Goal: Transaction & Acquisition: Download file/media

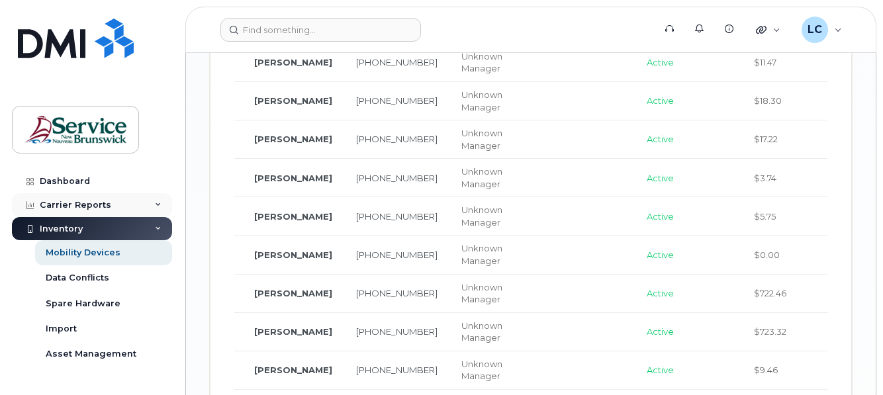
click at [101, 202] on div "Carrier Reports" at bounding box center [76, 205] width 72 height 11
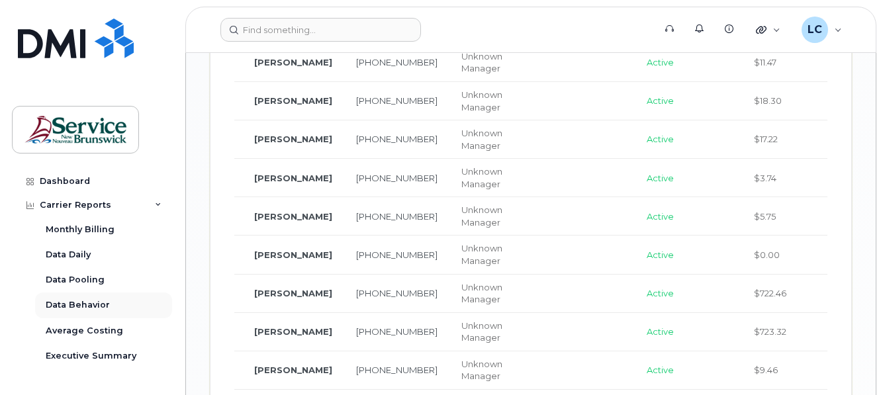
scroll to position [66, 0]
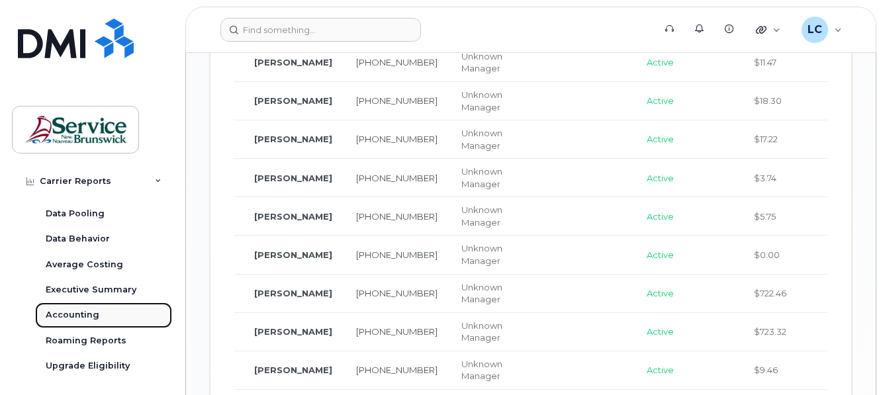
click at [79, 305] on link "Accounting" at bounding box center [103, 315] width 137 height 25
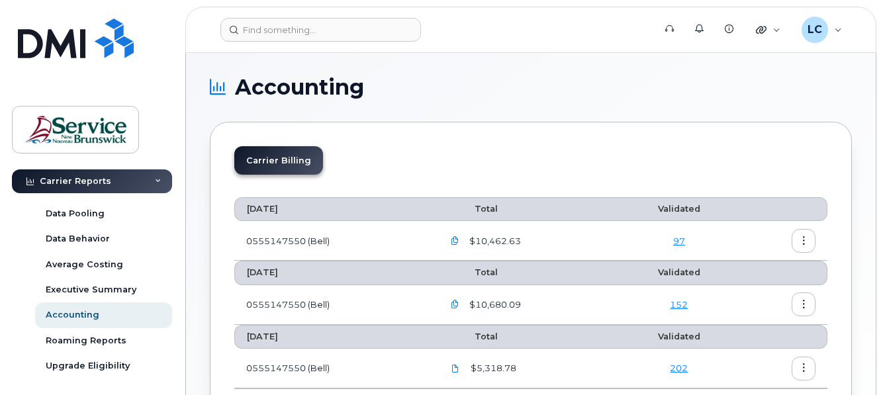
click at [452, 238] on button "button" at bounding box center [455, 241] width 24 height 24
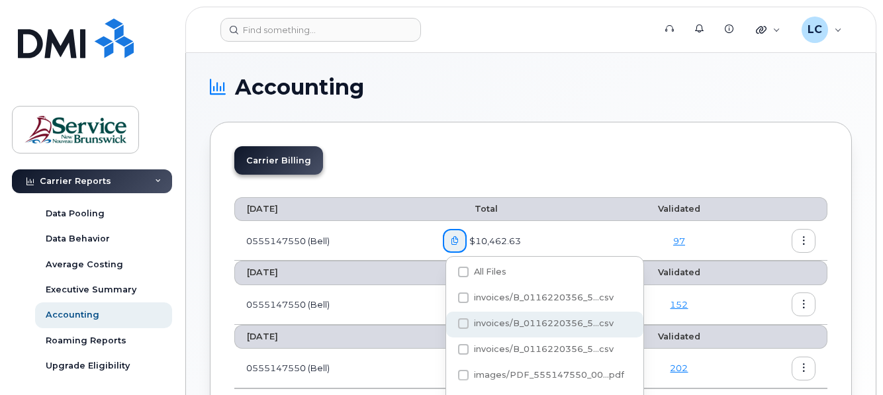
click at [464, 321] on span at bounding box center [463, 324] width 11 height 11
click at [449, 321] on input "invoices/B_0116220356_5...csv" at bounding box center [445, 324] width 7 height 7
click at [521, 324] on span "invoices/B_0116220356_5...csv" at bounding box center [544, 324] width 140 height 10
click at [449, 324] on input "invoices/B_0116220356_5...csv" at bounding box center [445, 324] width 7 height 7
click at [466, 324] on span at bounding box center [463, 324] width 11 height 11
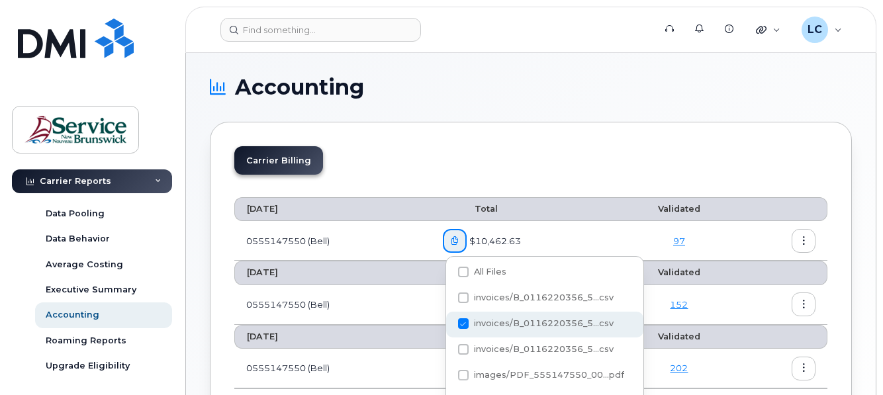
click at [449, 324] on input "invoices/B_0116220356_5...csv" at bounding box center [445, 324] width 7 height 7
checkbox input "true"
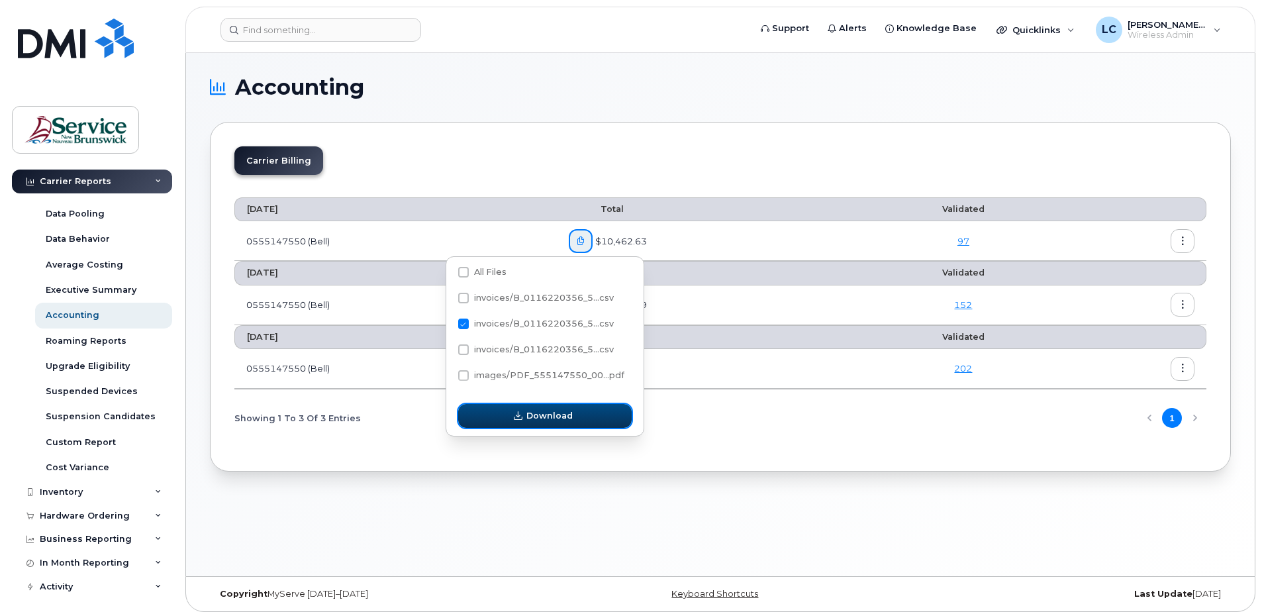
click at [522, 405] on icon "button" at bounding box center [518, 416] width 9 height 9
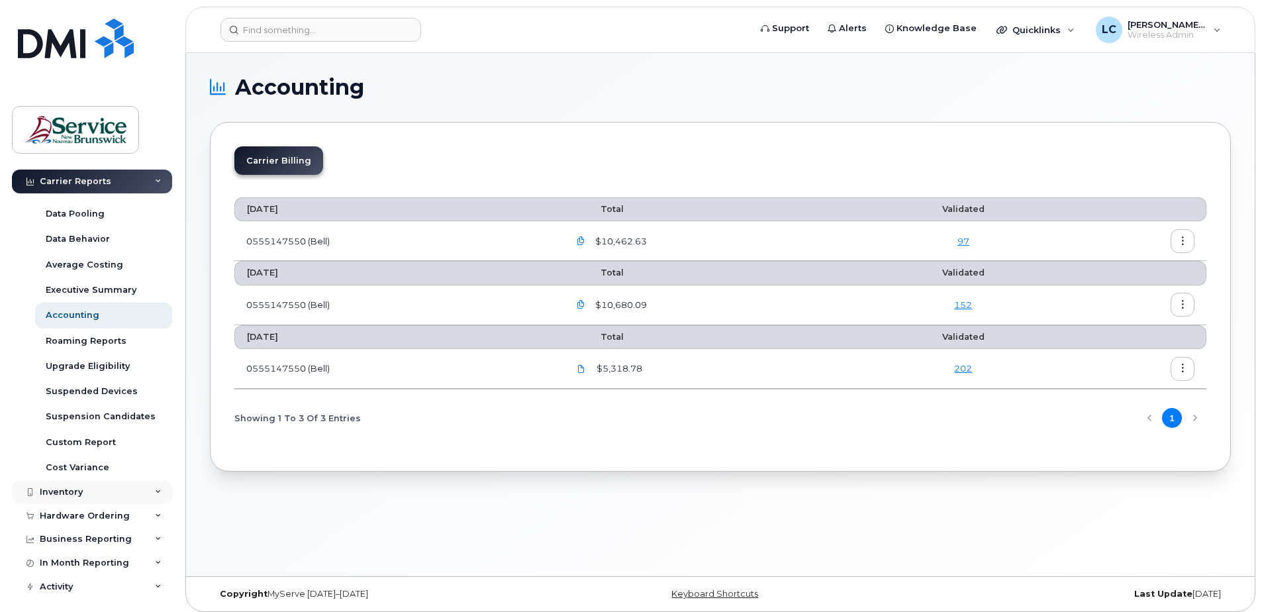
click at [85, 405] on div "Inventory" at bounding box center [92, 492] width 160 height 24
click at [83, 405] on div "Mobility Devices" at bounding box center [83, 517] width 75 height 12
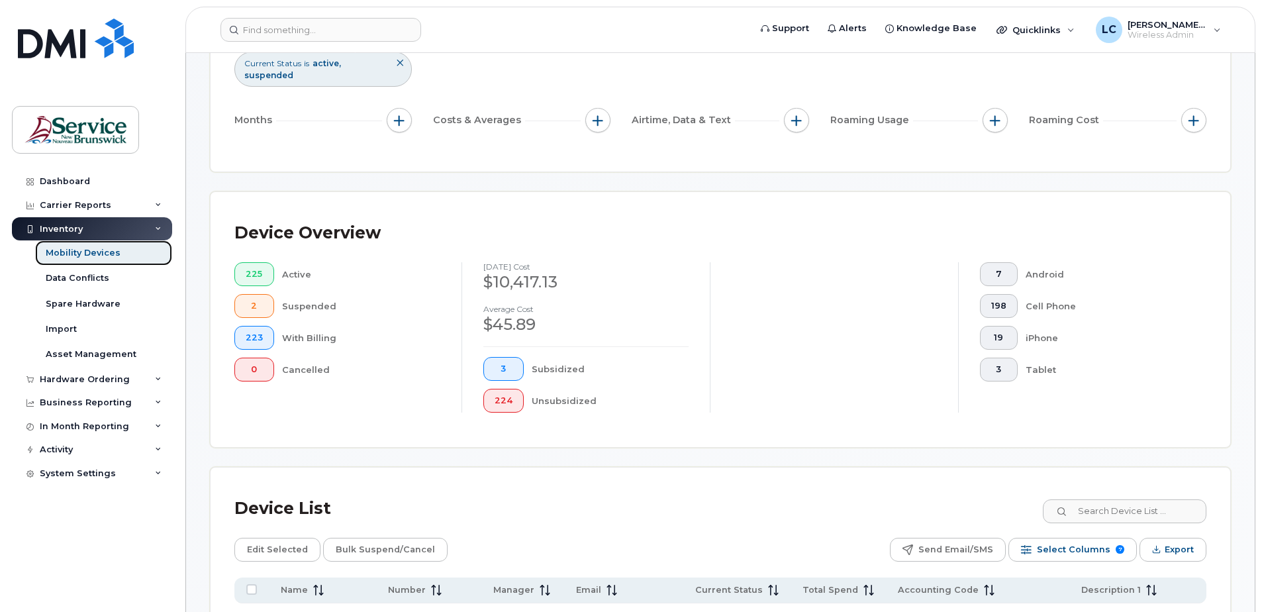
scroll to position [331, 0]
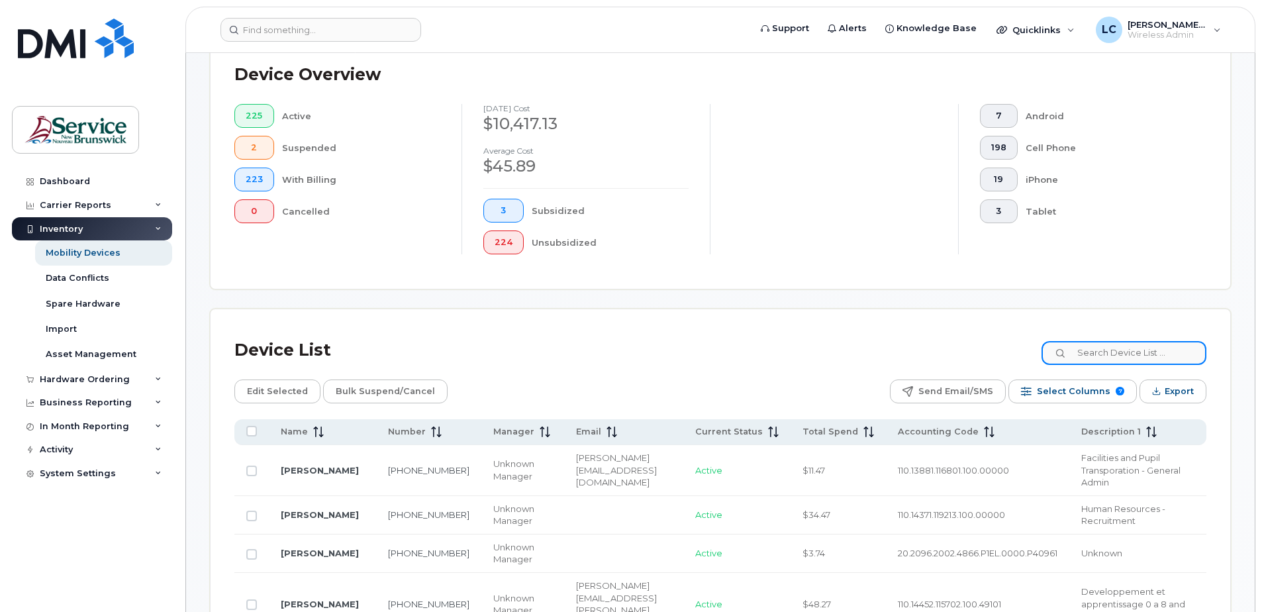
click at [895, 350] on input at bounding box center [1124, 353] width 165 height 24
type input "anderson"
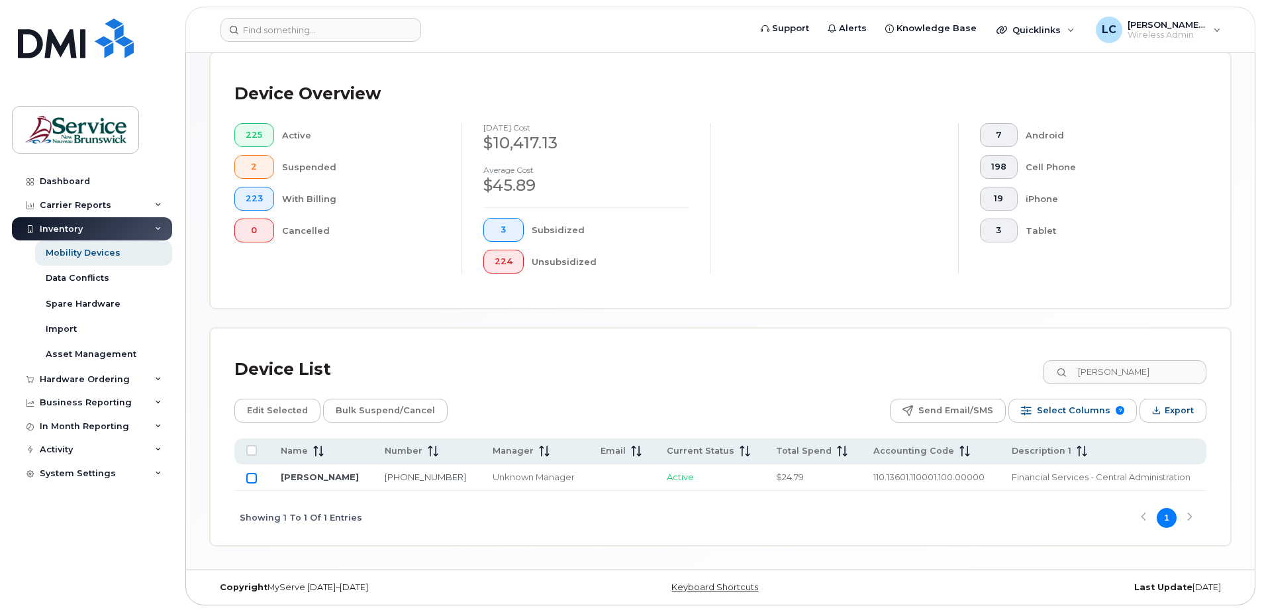
click at [249, 405] on input "Row Unselected" at bounding box center [251, 478] width 11 height 11
checkbox input "true"
drag, startPoint x: 975, startPoint y: 477, endPoint x: 854, endPoint y: 479, distance: 121.8
click at [862, 405] on td "110.13601.110001.100.00000" at bounding box center [931, 477] width 138 height 26
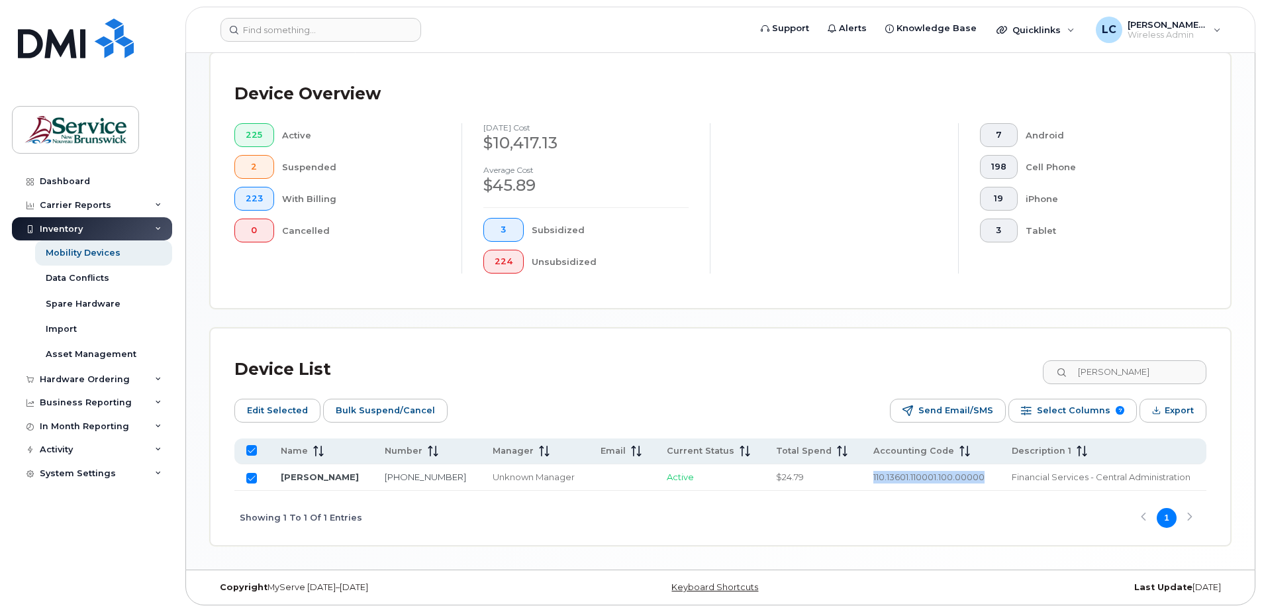
copy span "110.13601.110001.100.00000"
click at [895, 374] on input "anderson" at bounding box center [1124, 372] width 165 height 24
drag, startPoint x: 1144, startPoint y: 371, endPoint x: 1064, endPoint y: 364, distance: 79.7
click at [895, 364] on input "anderson" at bounding box center [1124, 372] width 165 height 24
type input "3256"
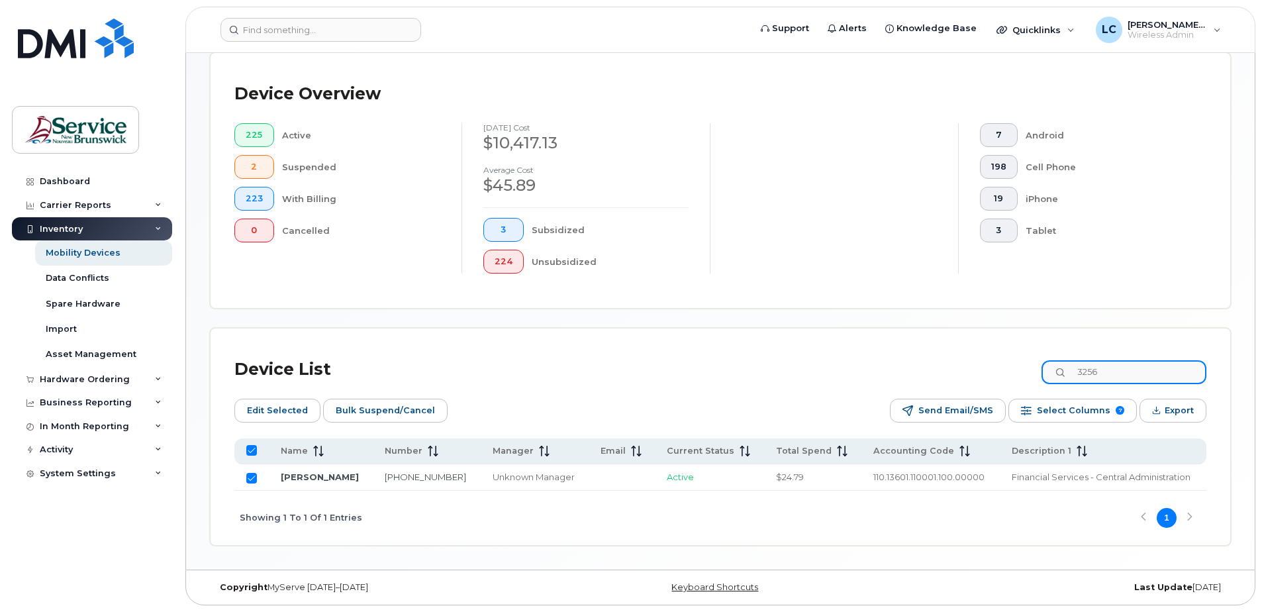
checkbox input "false"
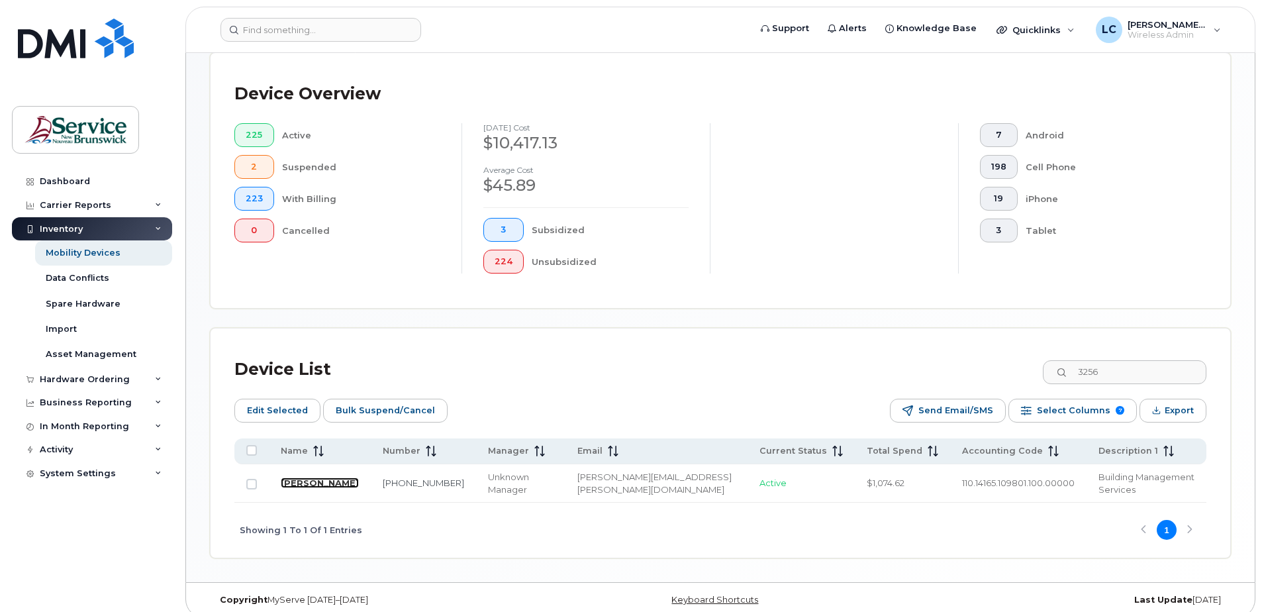
click at [301, 405] on link "LESLEY MANDERVILLE" at bounding box center [320, 482] width 78 height 11
click at [251, 405] on input "Row Unselected" at bounding box center [251, 484] width 11 height 11
checkbox input "true"
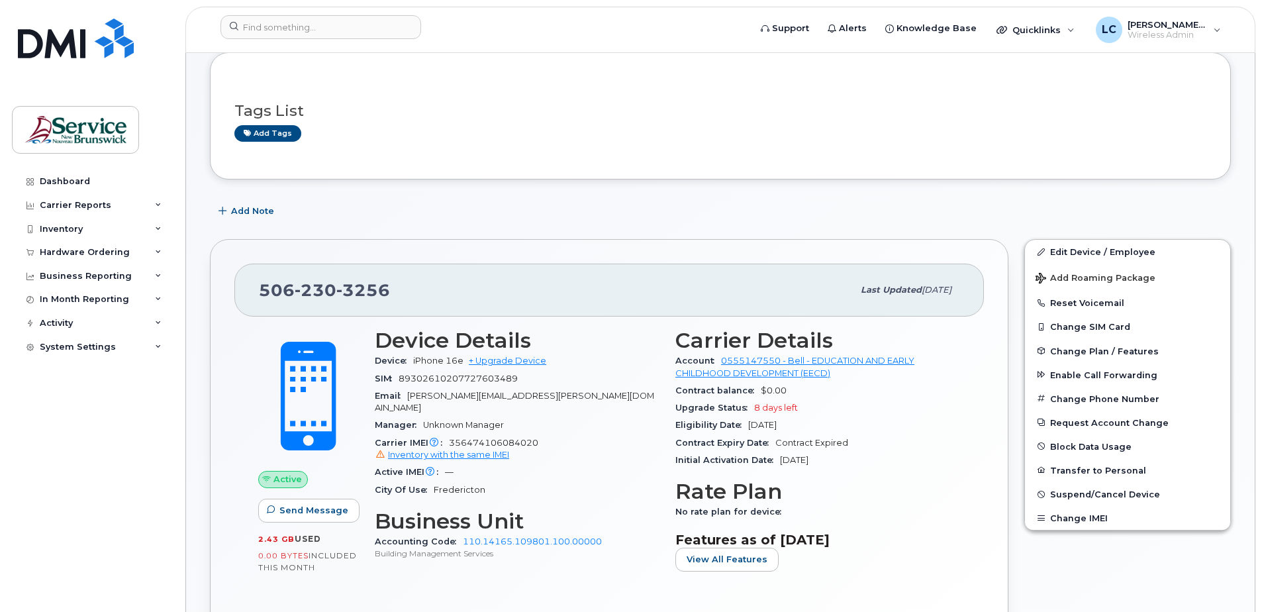
scroll to position [199, 0]
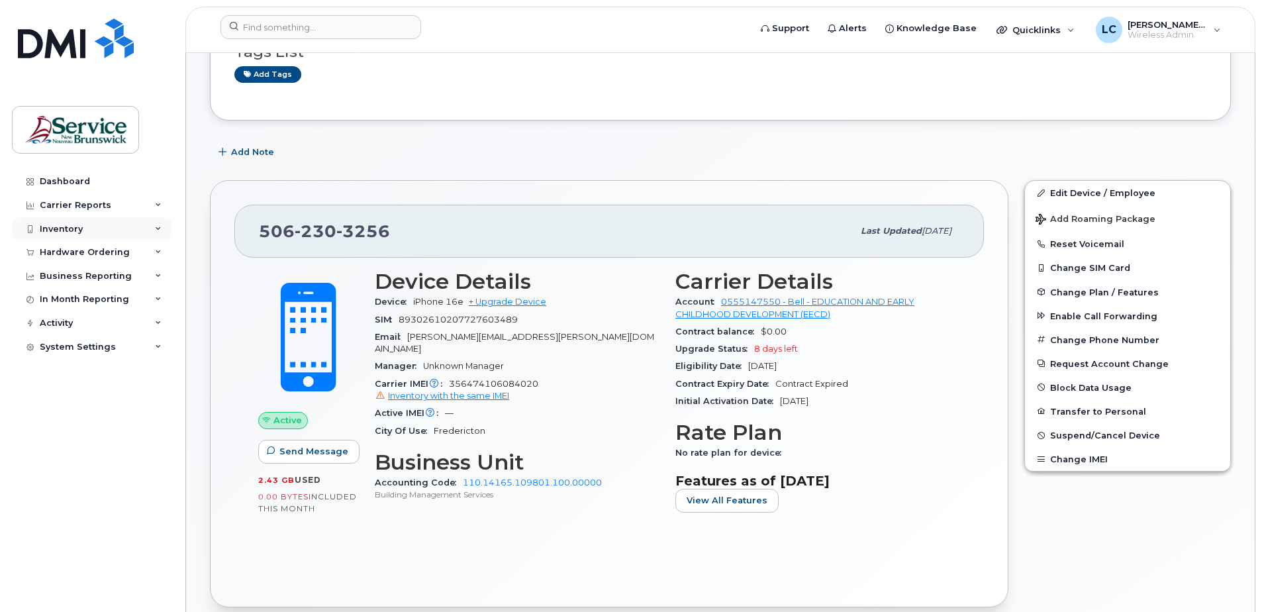
click at [103, 228] on div "Inventory" at bounding box center [92, 229] width 160 height 24
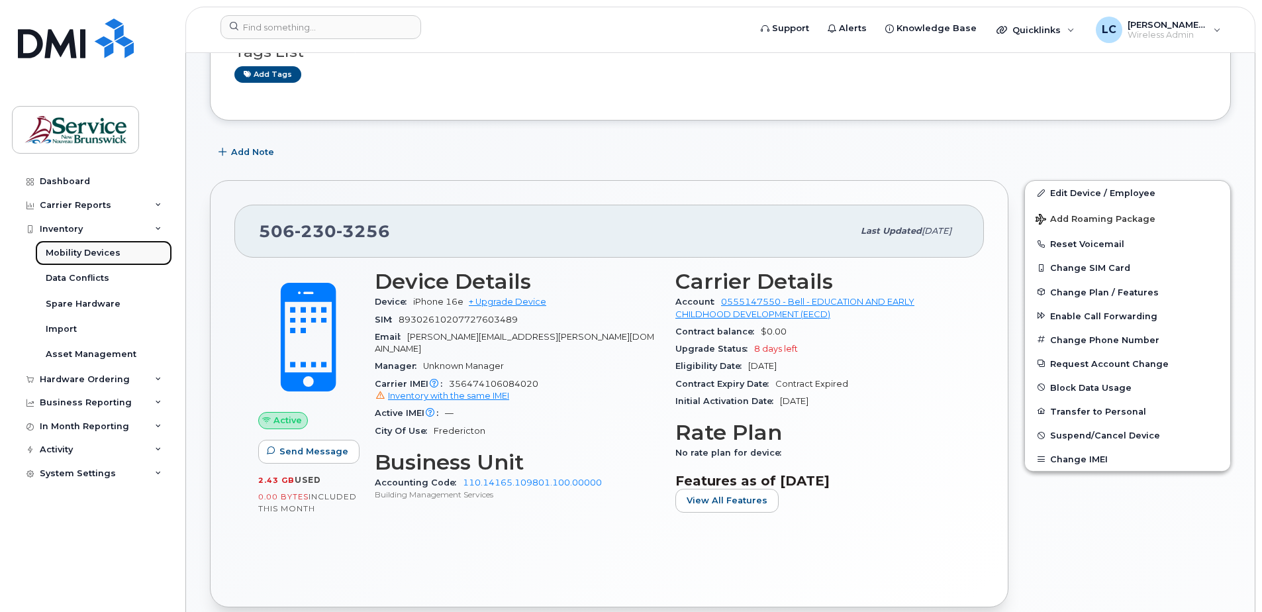
click at [103, 254] on div "Mobility Devices" at bounding box center [83, 253] width 75 height 12
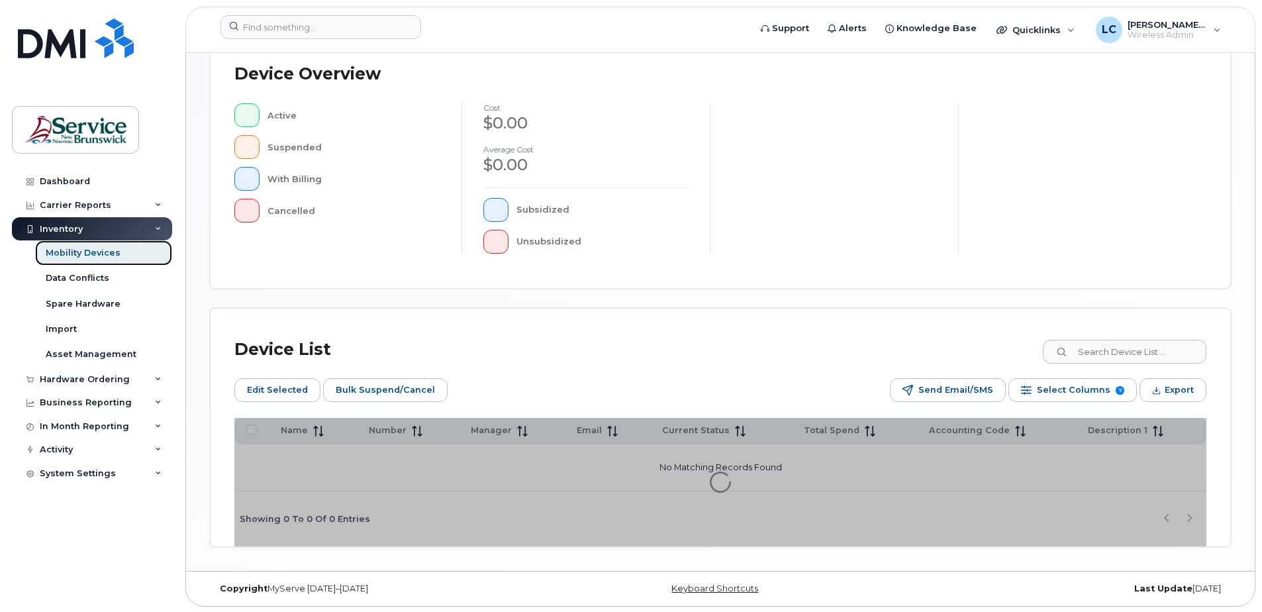
scroll to position [322, 0]
click at [1116, 352] on input at bounding box center [1124, 350] width 165 height 24
paste input "5064298810"
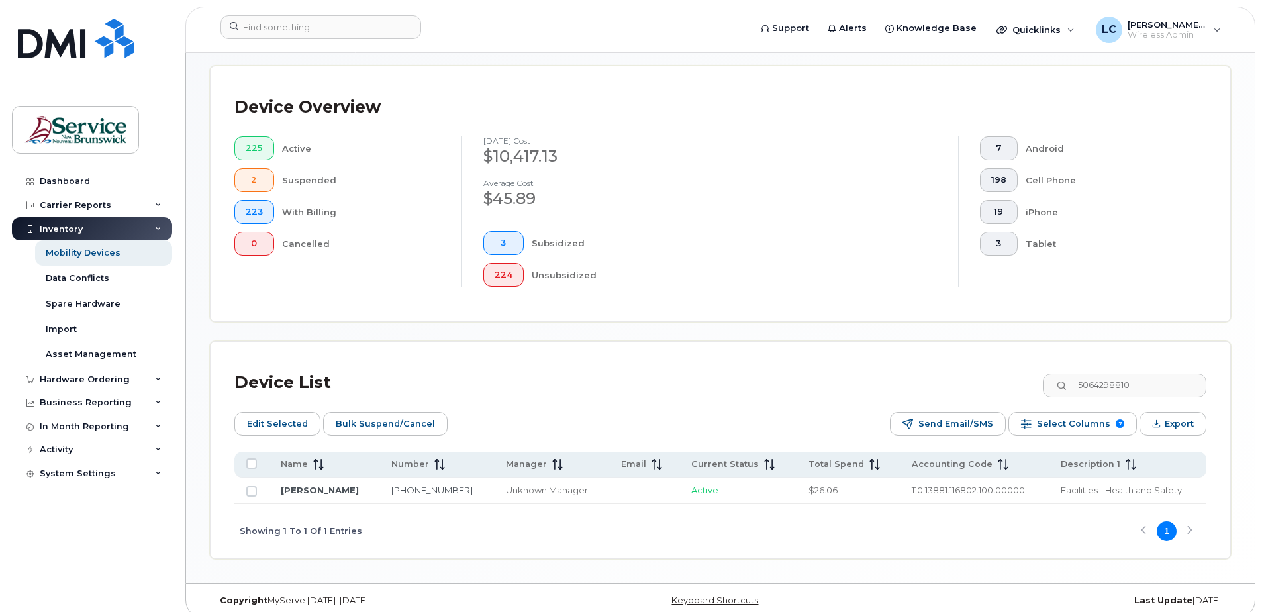
click at [1022, 493] on td "110.13881.116802.100.00000" at bounding box center [974, 490] width 149 height 26
drag, startPoint x: 1001, startPoint y: 489, endPoint x: 1009, endPoint y: 489, distance: 8.6
click at [1009, 489] on td "110.13881.116802.100.00000" at bounding box center [974, 490] width 149 height 26
drag, startPoint x: 973, startPoint y: 490, endPoint x: 881, endPoint y: 489, distance: 92.0
click at [900, 489] on td "110.13881.116802.100.00000" at bounding box center [974, 490] width 149 height 26
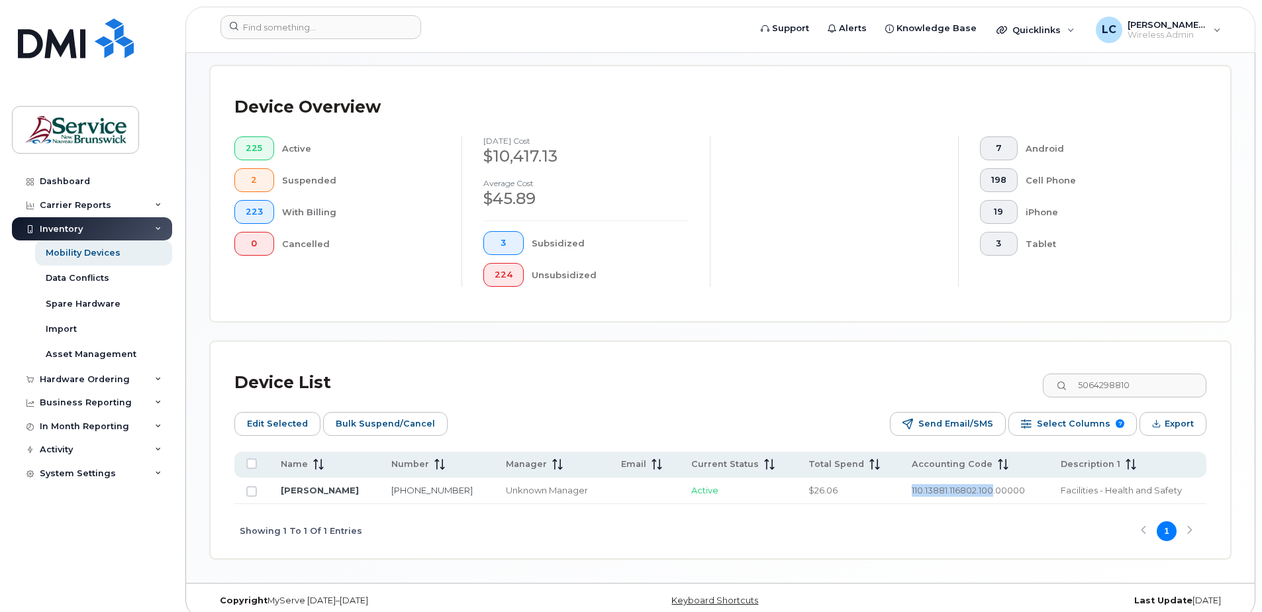
copy span "110.13881.116802.100"
drag, startPoint x: 1161, startPoint y: 384, endPoint x: 1073, endPoint y: 387, distance: 88.1
click at [1073, 387] on div "5064298810" at bounding box center [1124, 385] width 165 height 24
paste input "767296"
type input "5064767296"
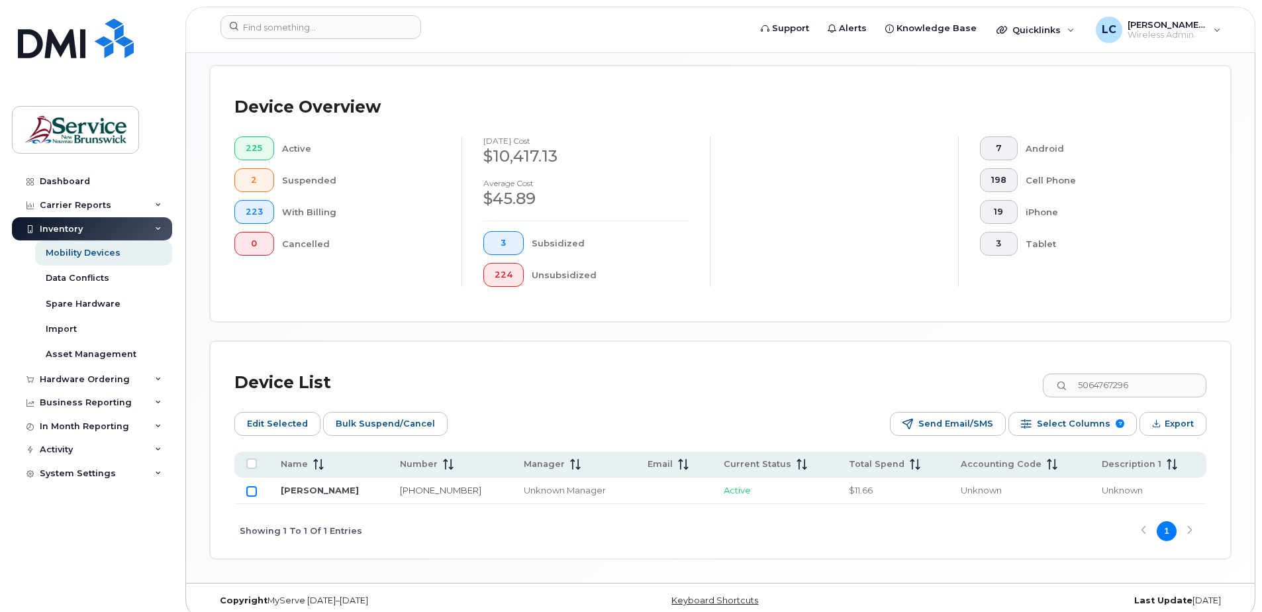
click at [250, 493] on input "Row Unselected" at bounding box center [251, 491] width 11 height 11
checkbox input "true"
click at [265, 422] on span "Edit Selected" at bounding box center [277, 424] width 61 height 20
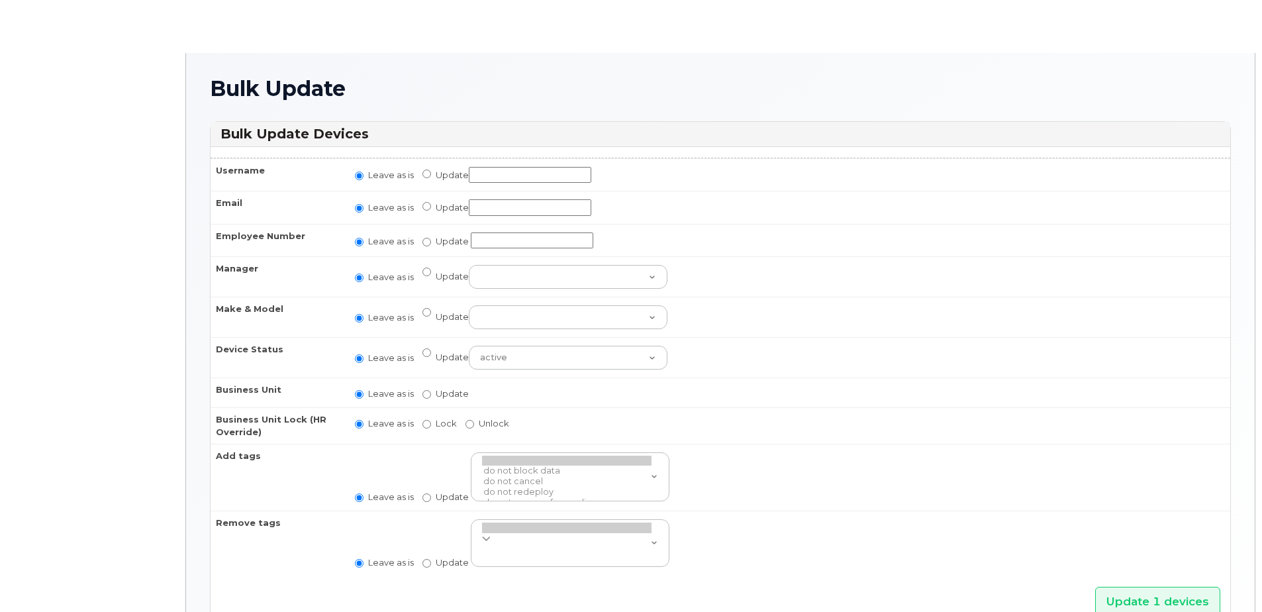
radio input "true"
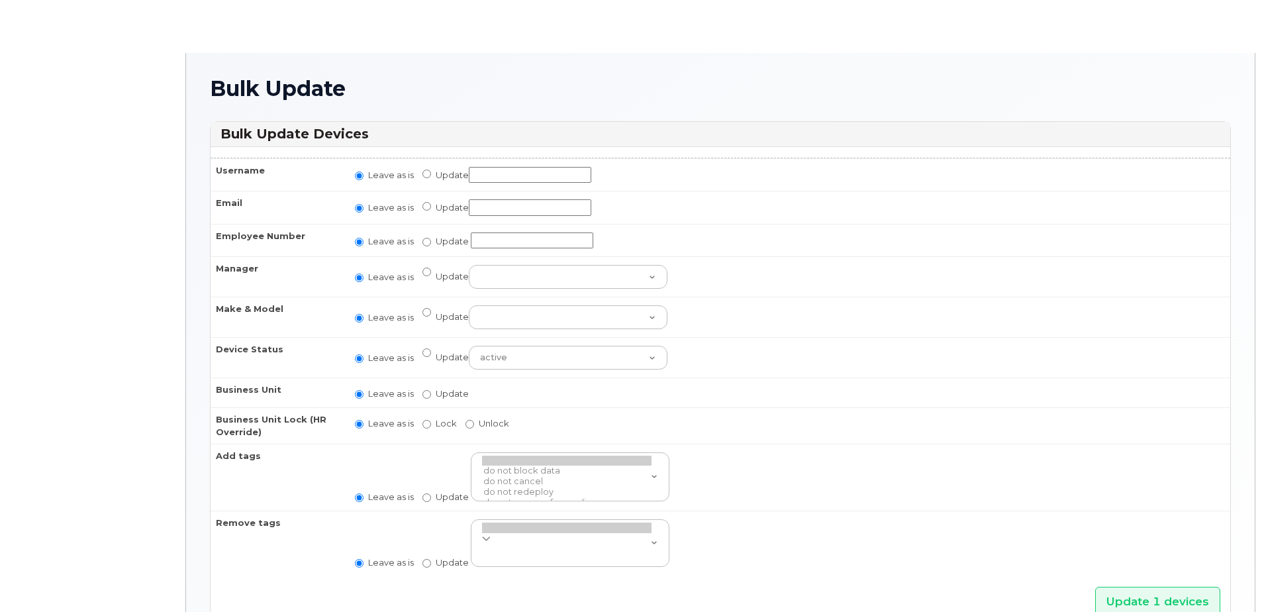
radio input "true"
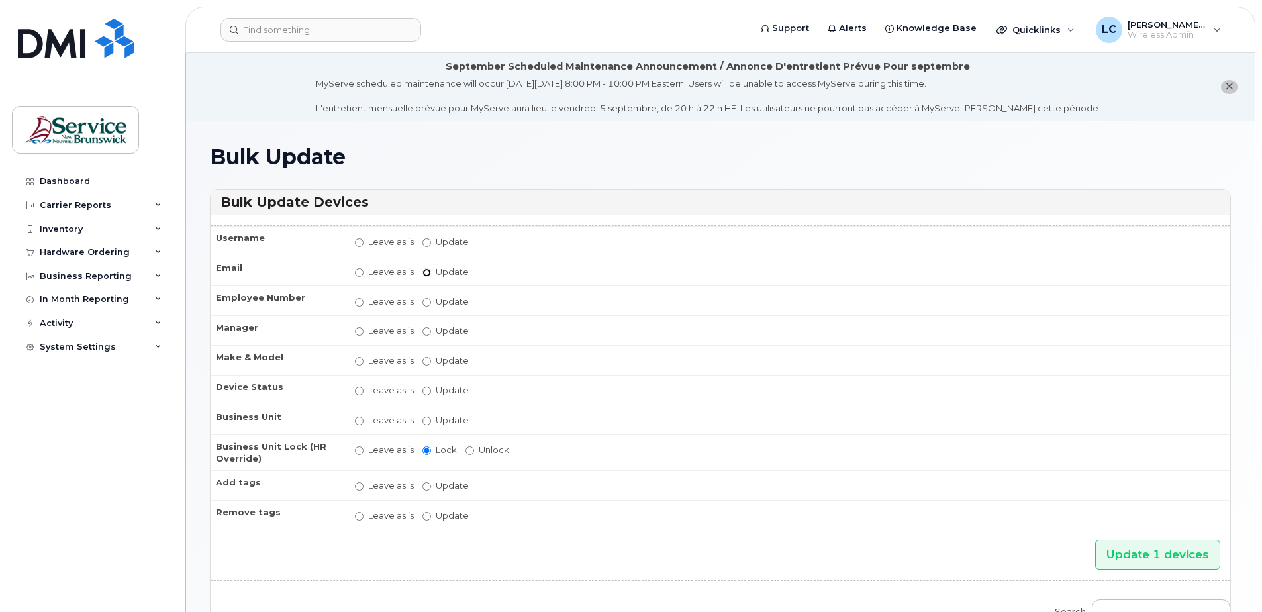
click at [427, 272] on input "Update" at bounding box center [426, 272] width 9 height 9
radio input "true"
radio input "false"
click at [495, 270] on input "Update" at bounding box center [530, 272] width 123 height 17
paste input "lisa.bunin@gnb.ca"
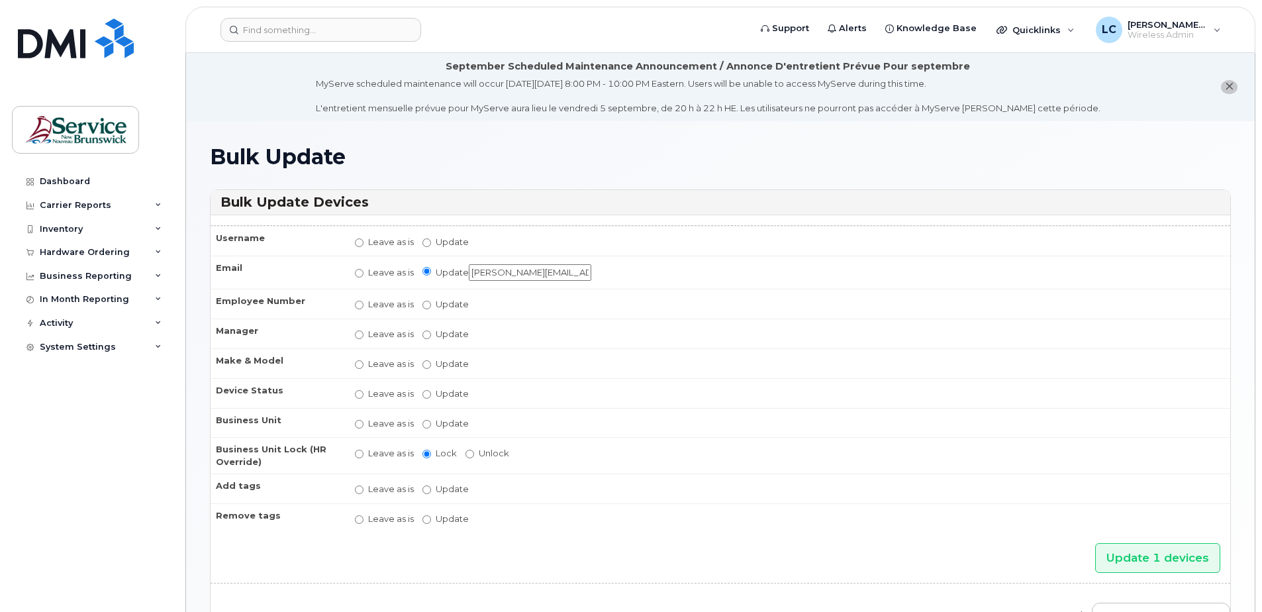
type input "lisa.bunin@gnb.ca"
click at [428, 424] on input "Update" at bounding box center [426, 424] width 9 height 9
radio input "true"
radio input "false"
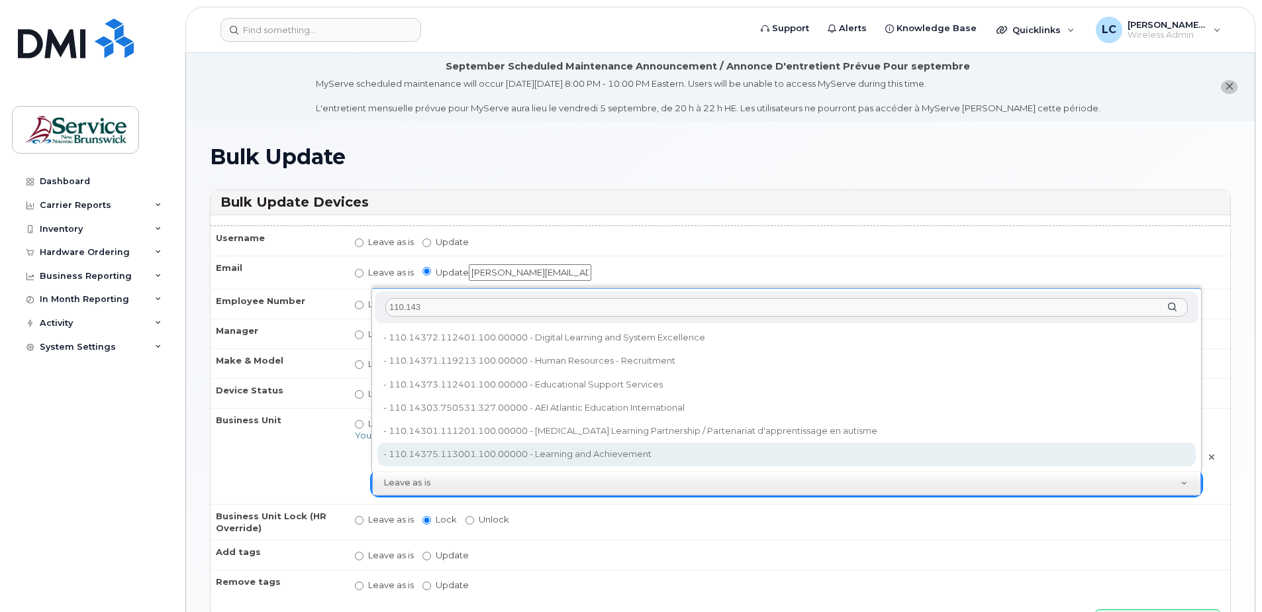
type input "110.143"
type input "35711145"
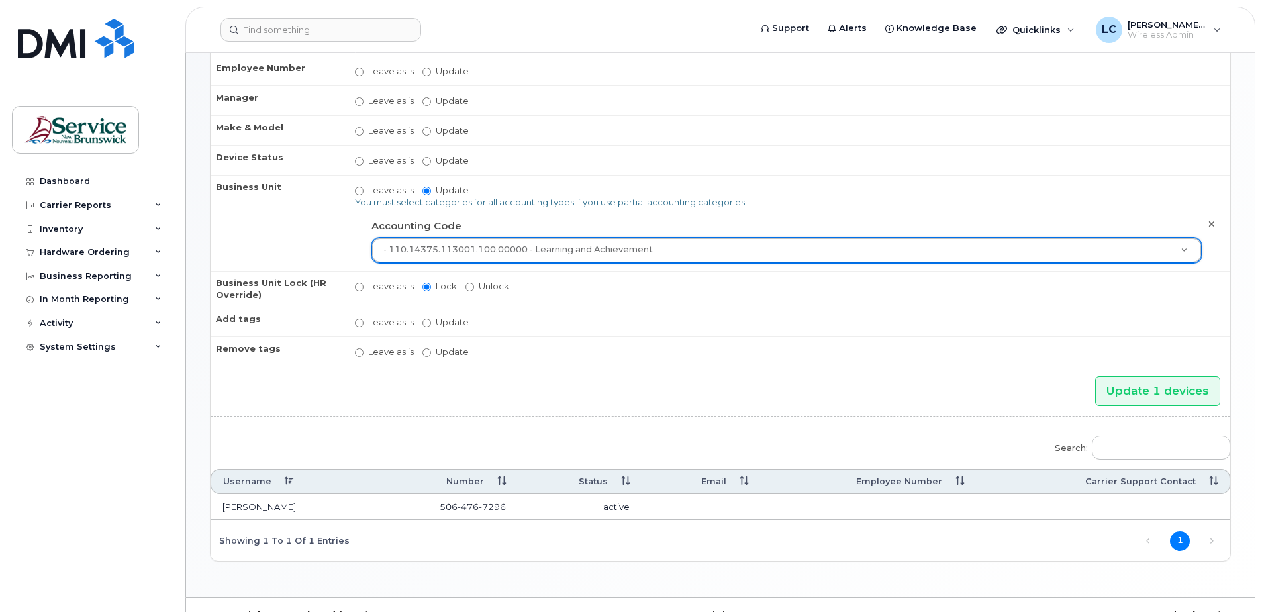
scroll to position [261, 0]
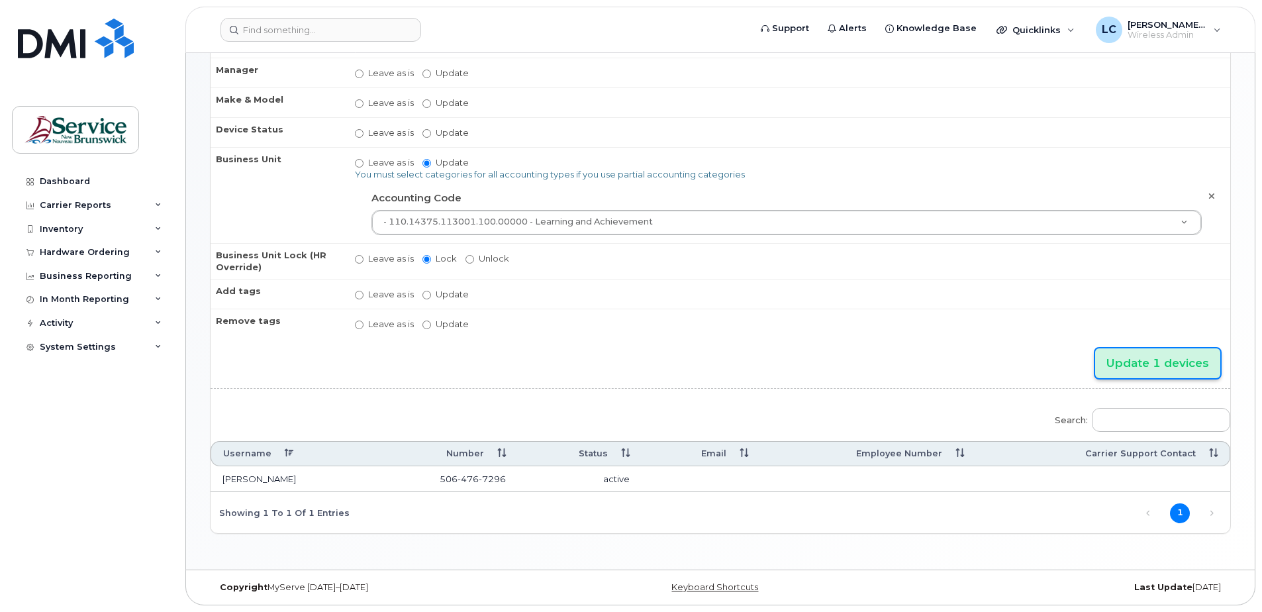
click at [1154, 366] on input "Update 1 devices" at bounding box center [1157, 363] width 125 height 30
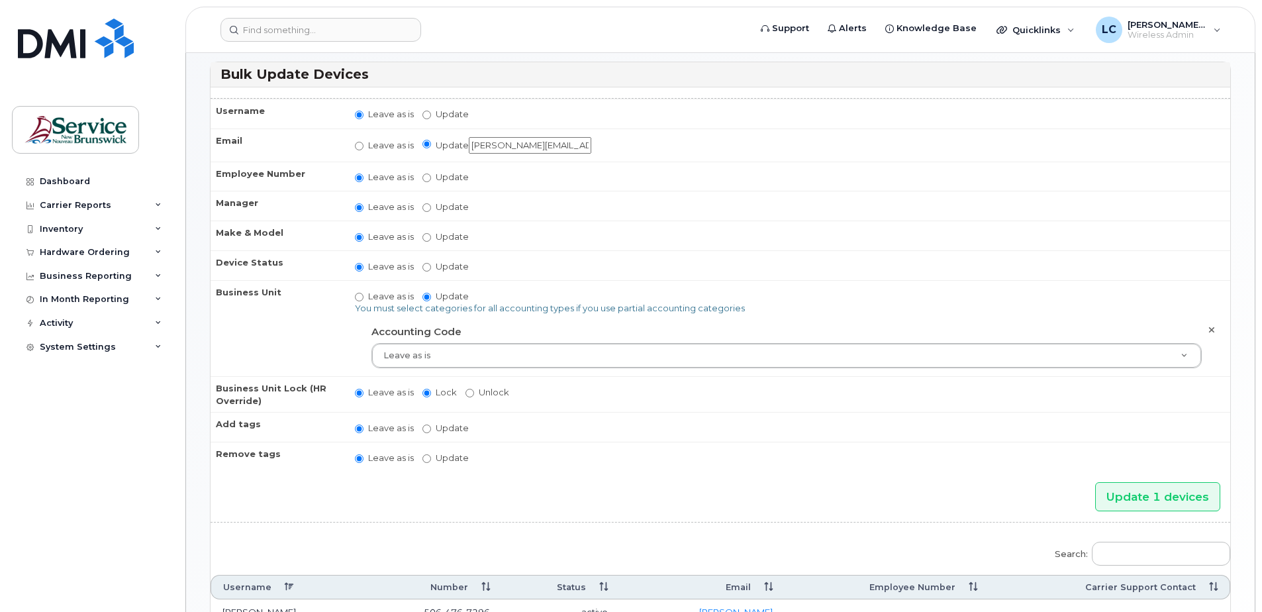
scroll to position [199, 0]
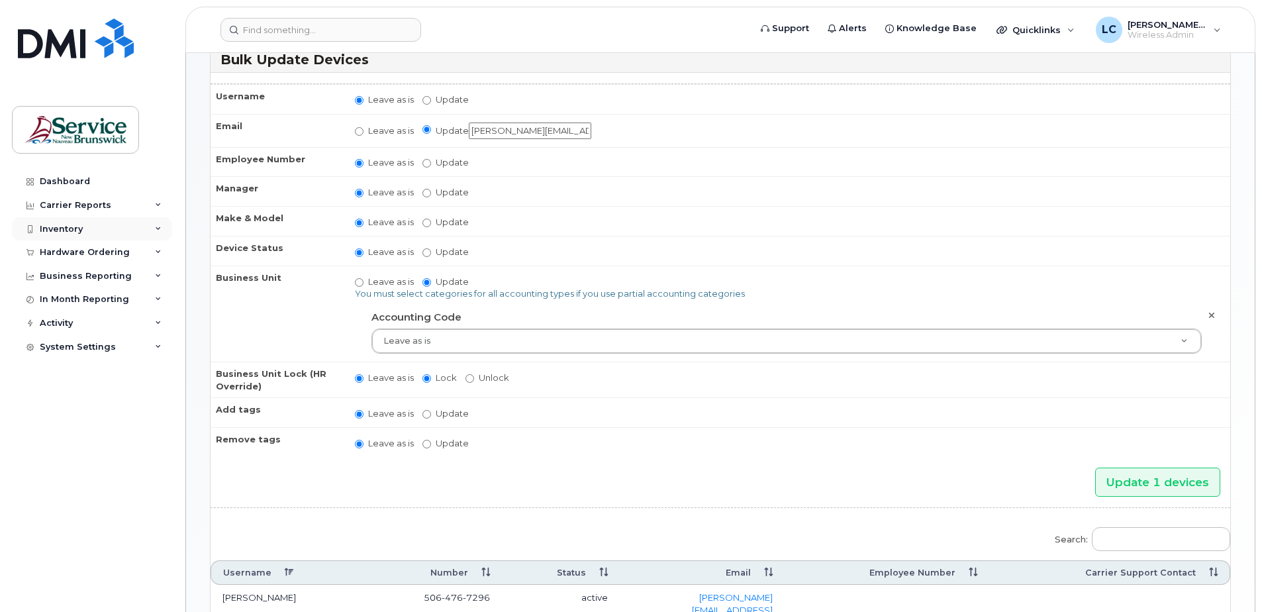
click at [79, 228] on div "Inventory" at bounding box center [61, 229] width 43 height 11
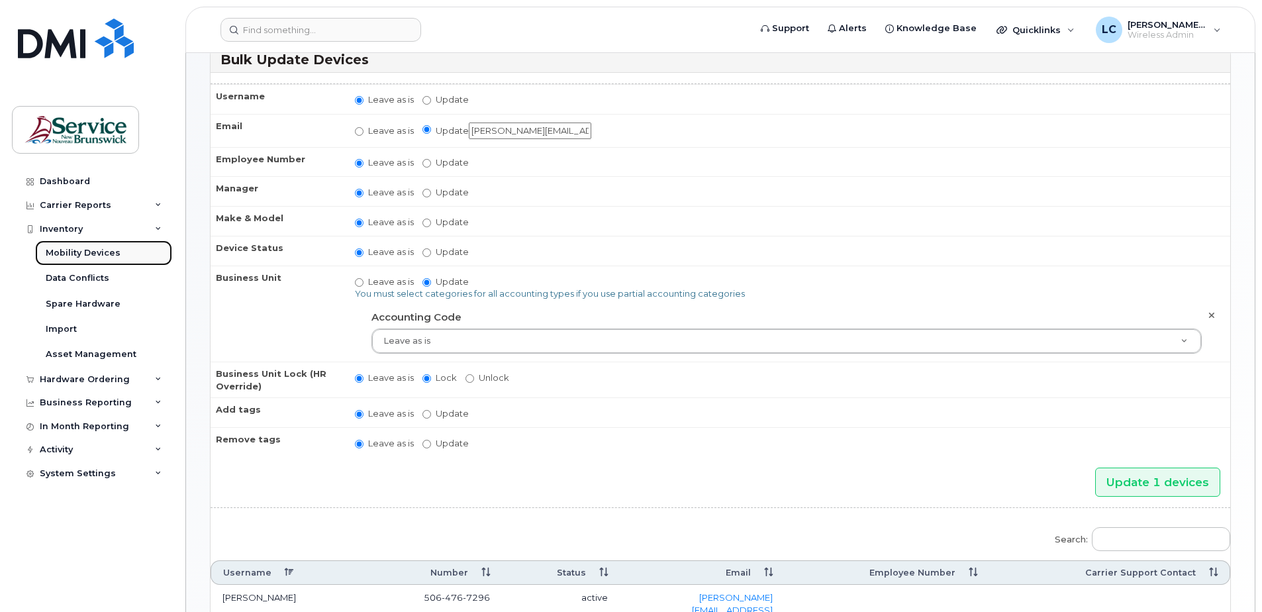
click at [107, 250] on div "Mobility Devices" at bounding box center [83, 253] width 75 height 12
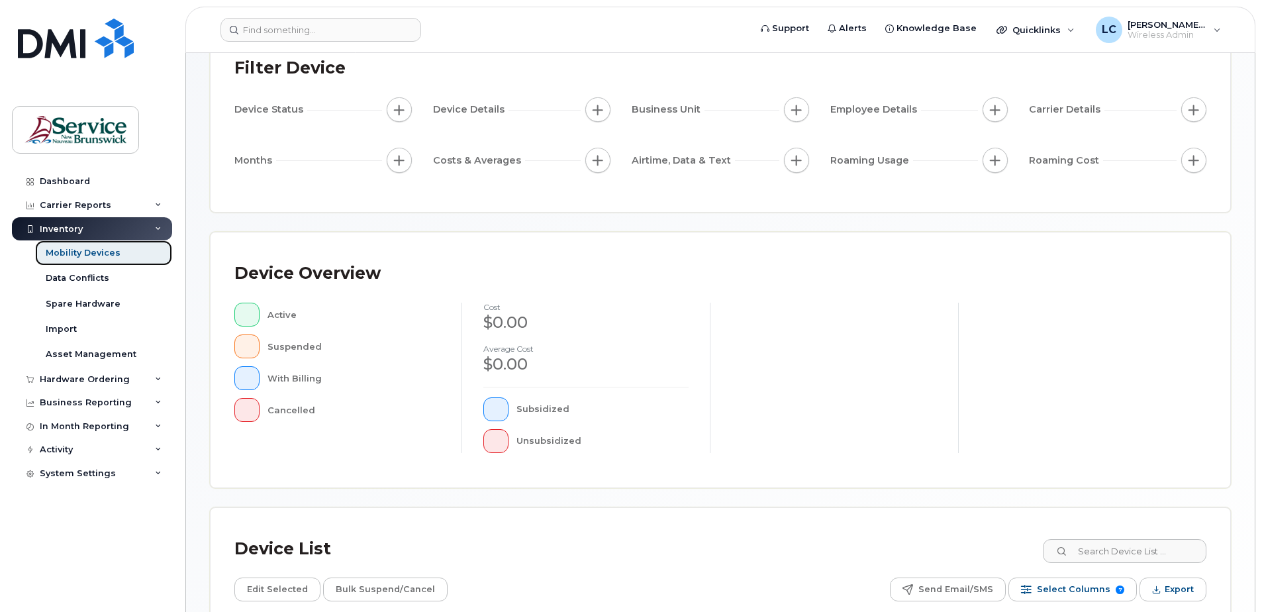
scroll to position [199, 0]
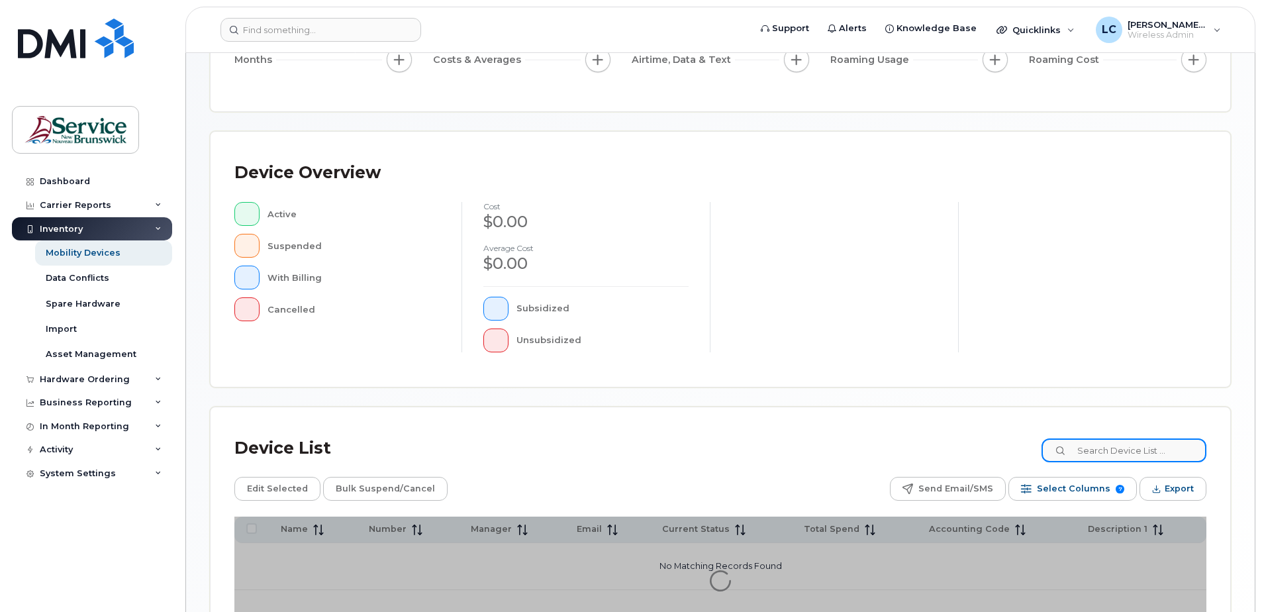
click at [1122, 458] on input at bounding box center [1124, 450] width 165 height 24
paste input "5062380467"
type input "5062380467"
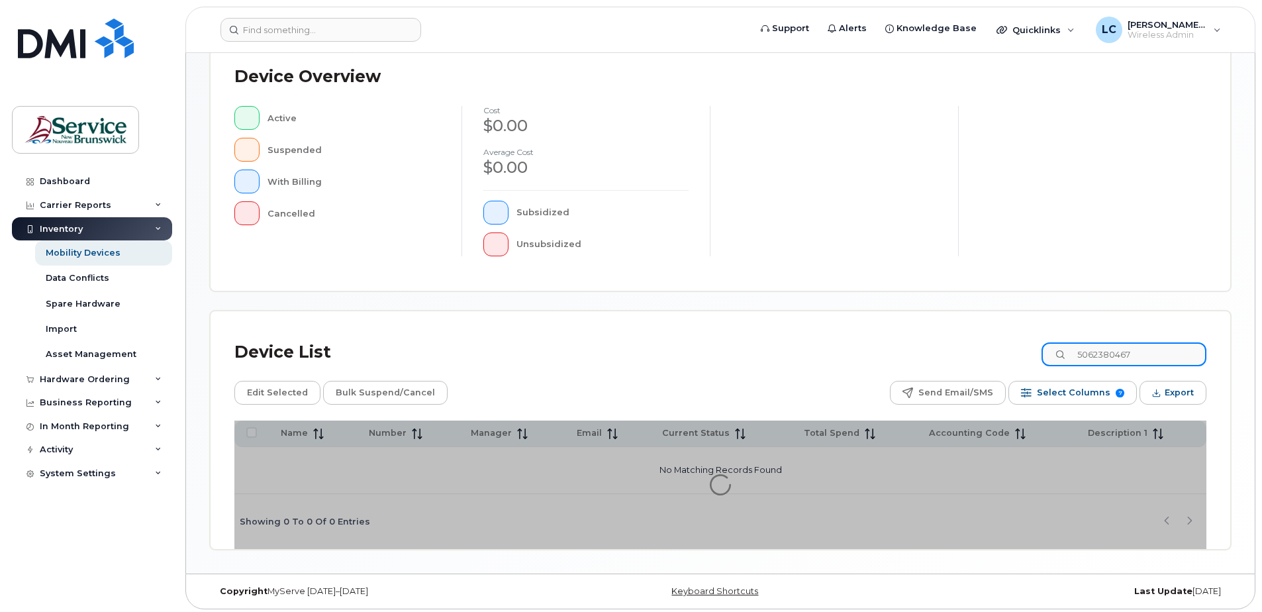
scroll to position [299, 0]
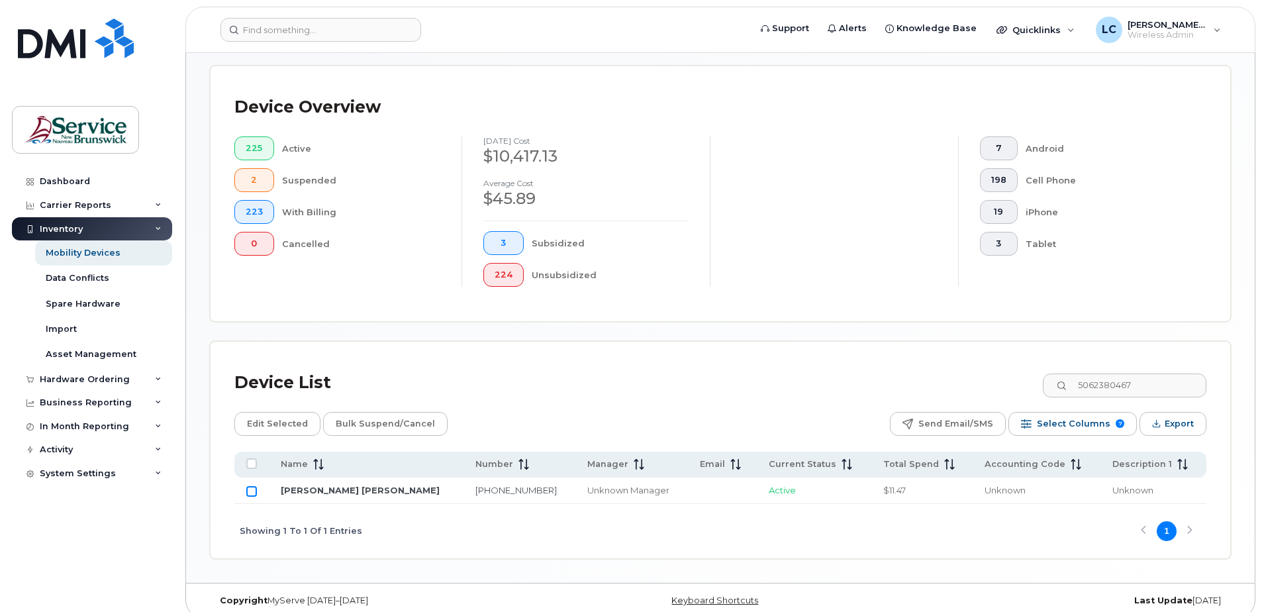
click at [252, 492] on input "Row Unselected" at bounding box center [251, 491] width 11 height 11
checkbox input "true"
click at [285, 422] on span "Edit Selected" at bounding box center [277, 424] width 61 height 20
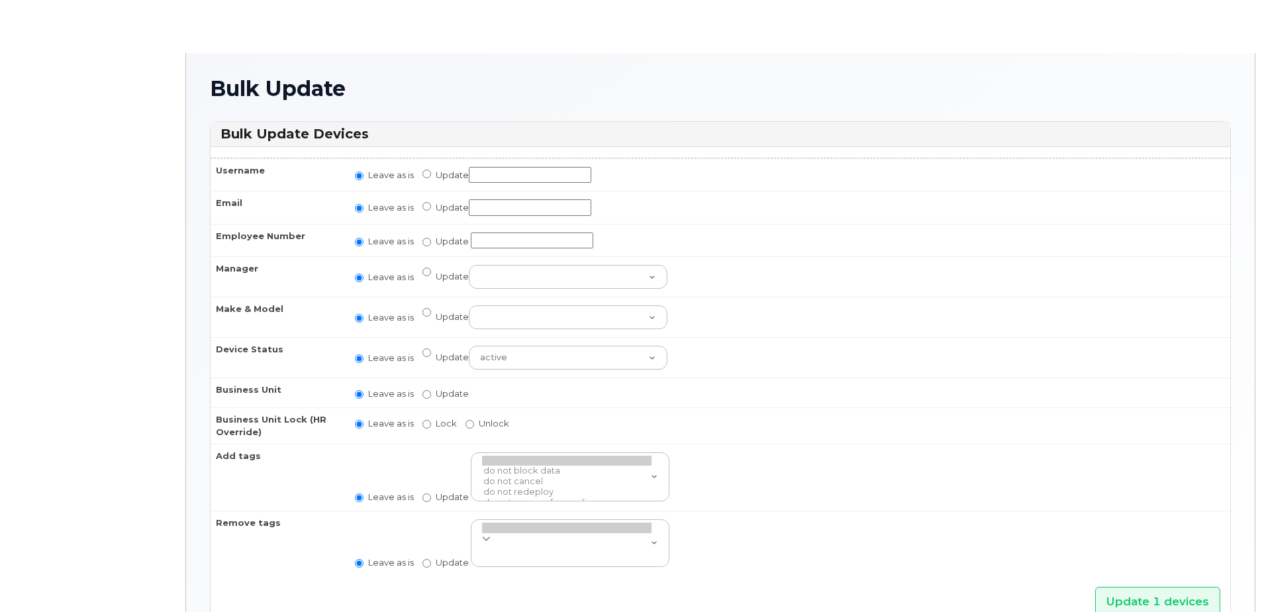
radio input "true"
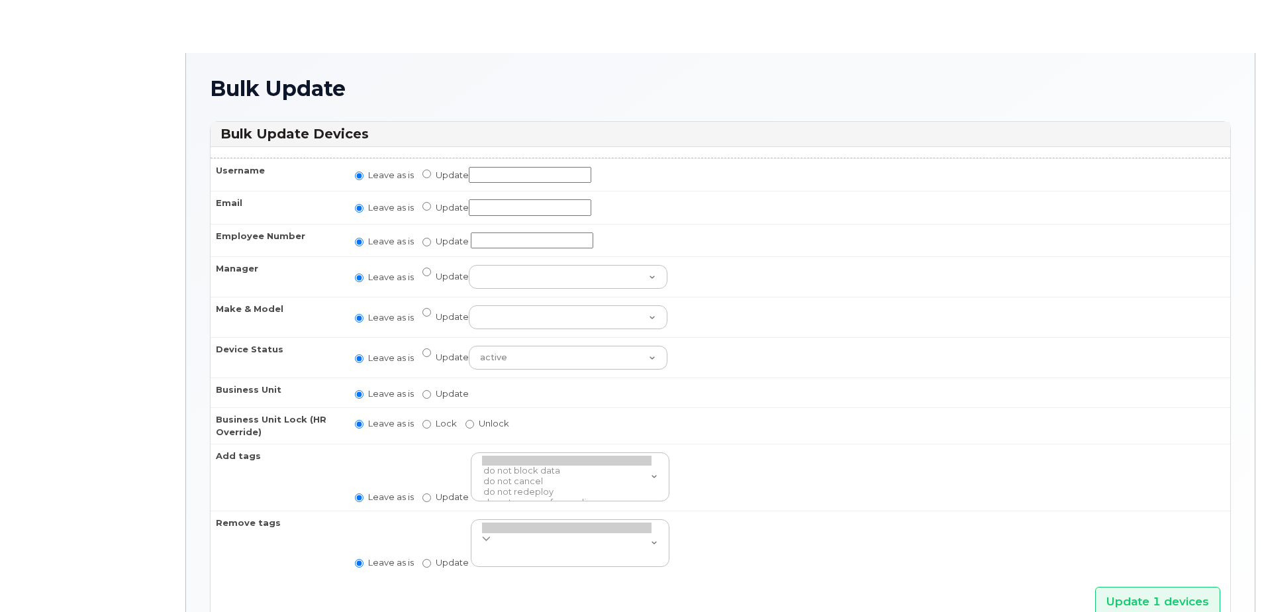
radio input "true"
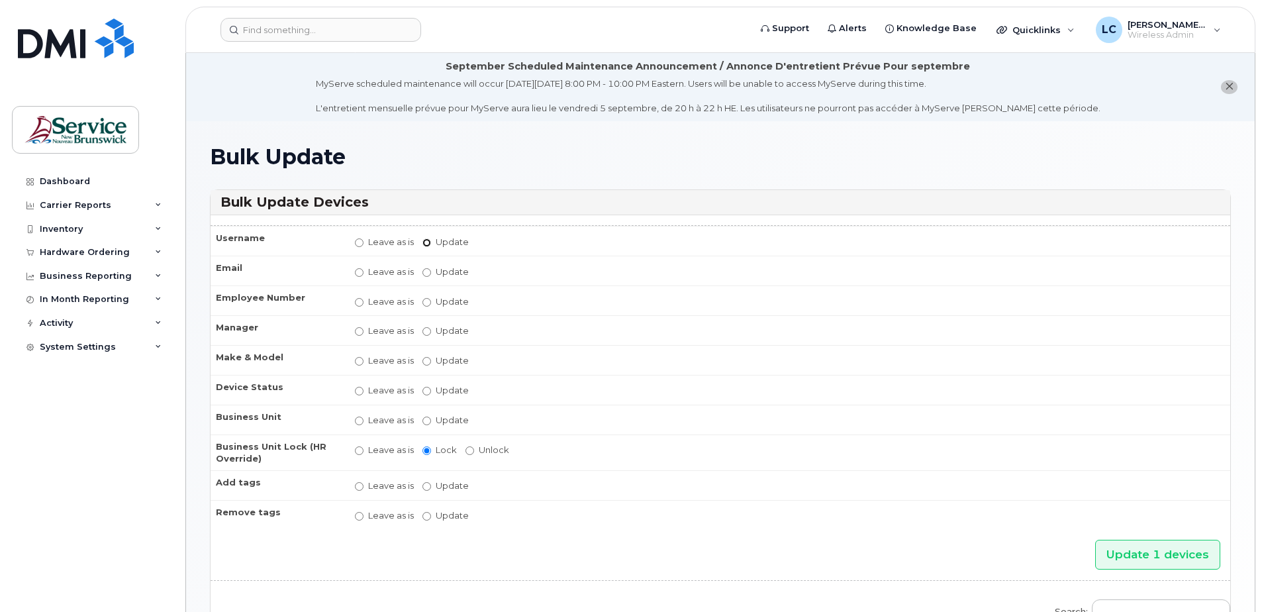
click at [426, 240] on input "Update" at bounding box center [426, 242] width 9 height 9
radio input "true"
radio input "false"
click at [507, 240] on input "Update" at bounding box center [530, 242] width 123 height 17
type input "ISABELLE LIRETTE"
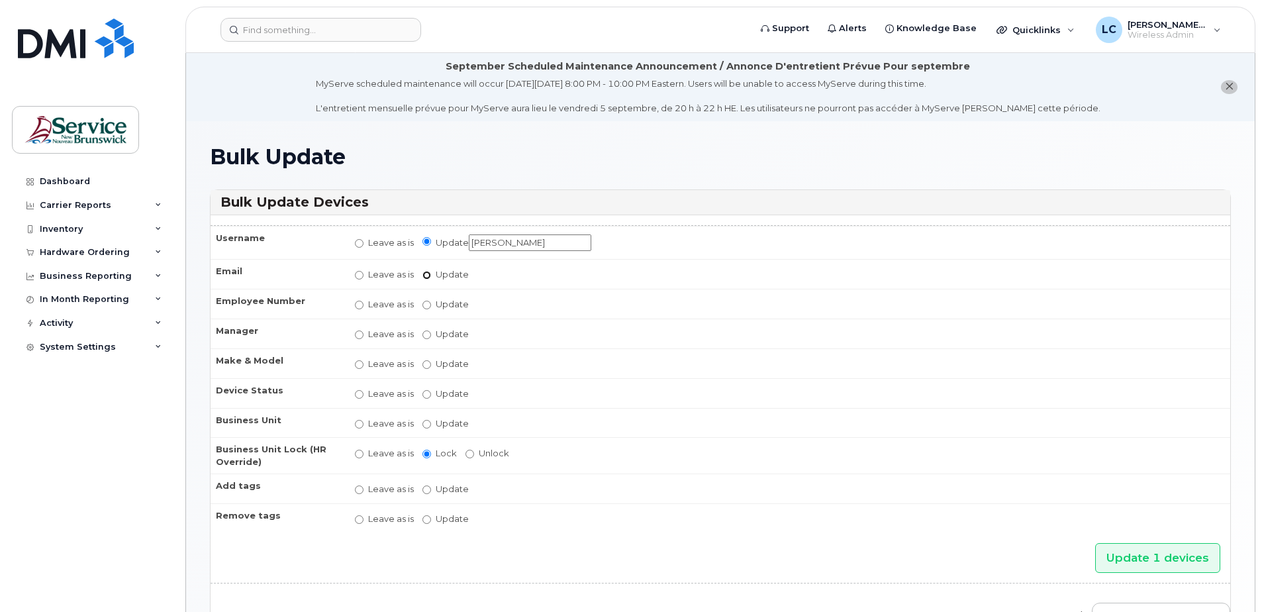
click at [426, 276] on input "Update" at bounding box center [426, 275] width 9 height 9
radio input "true"
radio input "false"
click at [489, 275] on input "Update" at bounding box center [530, 276] width 123 height 17
paste input "isabelle.lirette@gnb.ca"
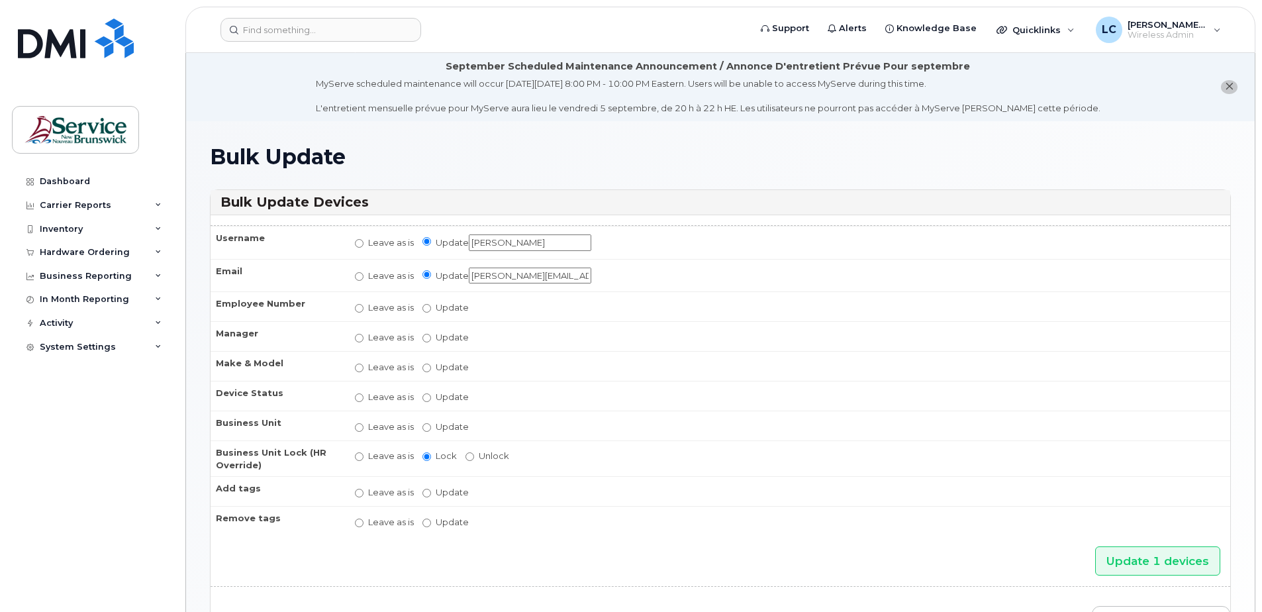
type input "isabelle.lirette@gnb.ca"
click at [426, 427] on input "Update" at bounding box center [426, 427] width 9 height 9
radio input "true"
radio input "false"
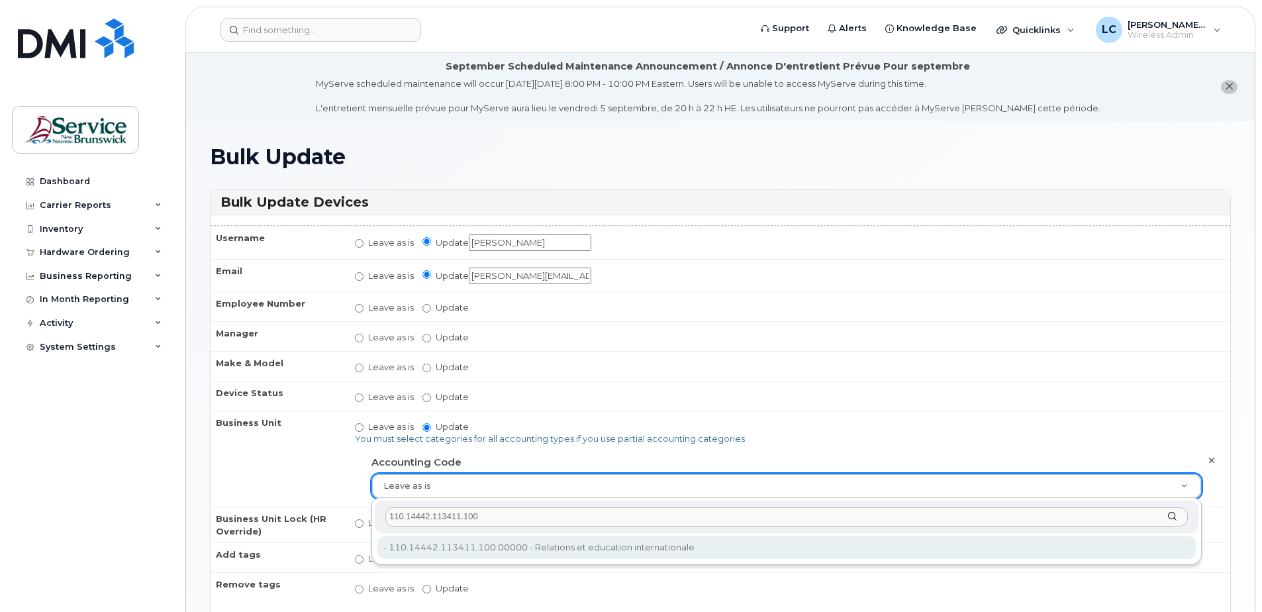
type input "110.14442.113411.100"
type input "35194617"
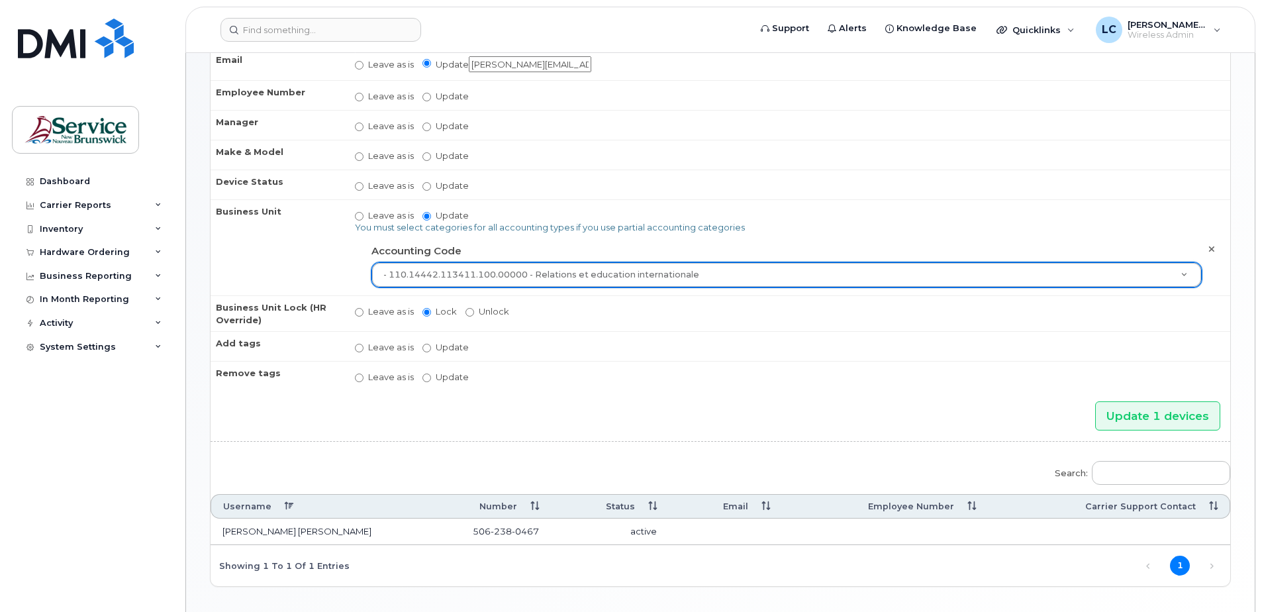
scroll to position [264, 0]
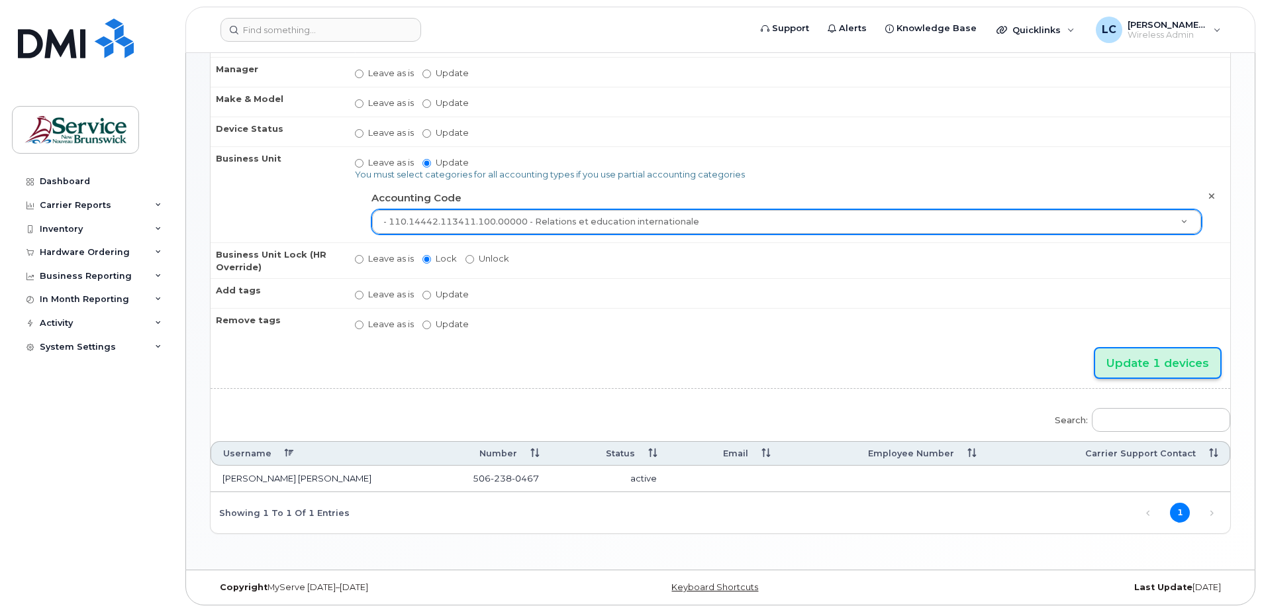
click at [1171, 357] on input "Update 1 devices" at bounding box center [1157, 363] width 125 height 30
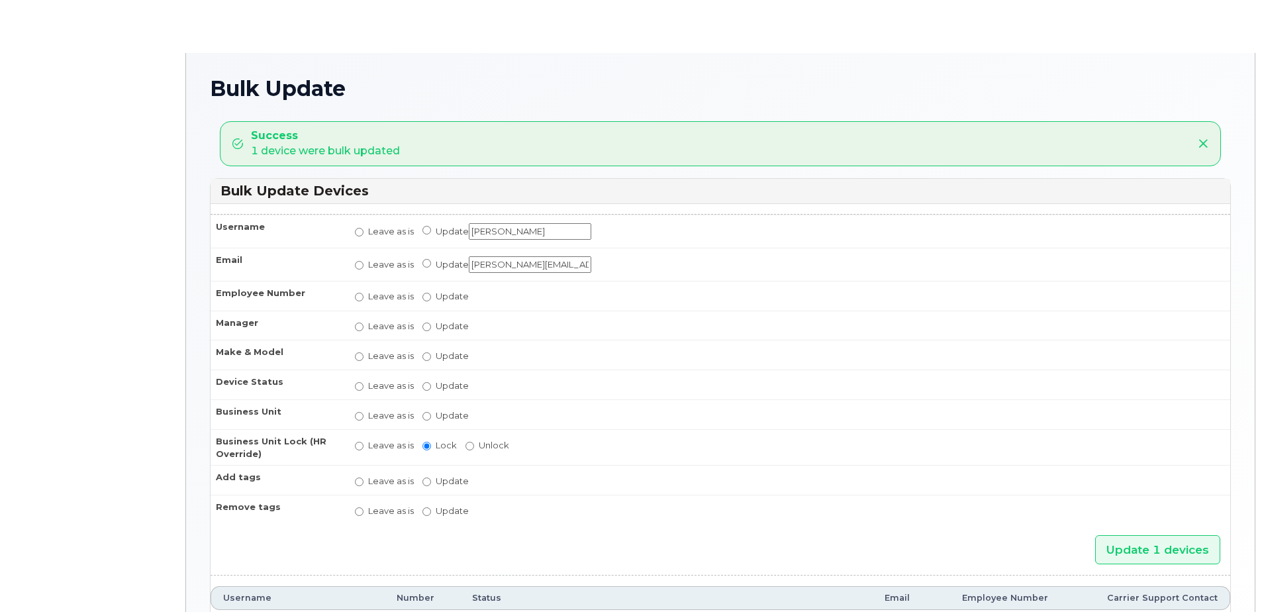
radio input "true"
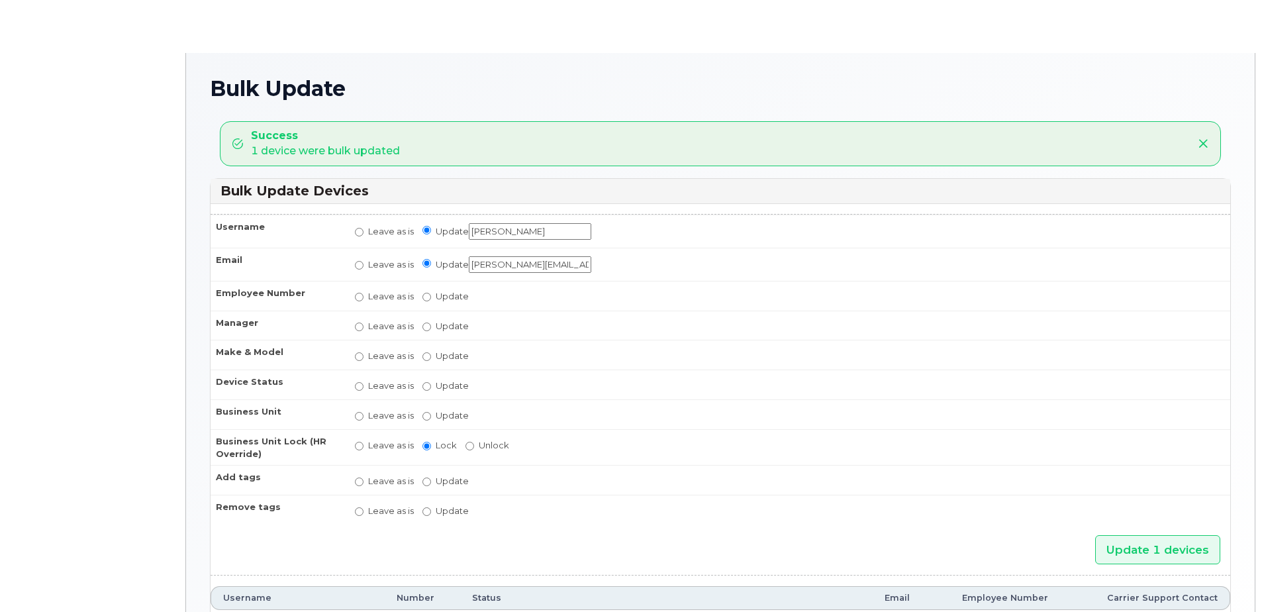
radio input "true"
type input "35194617"
radio input "true"
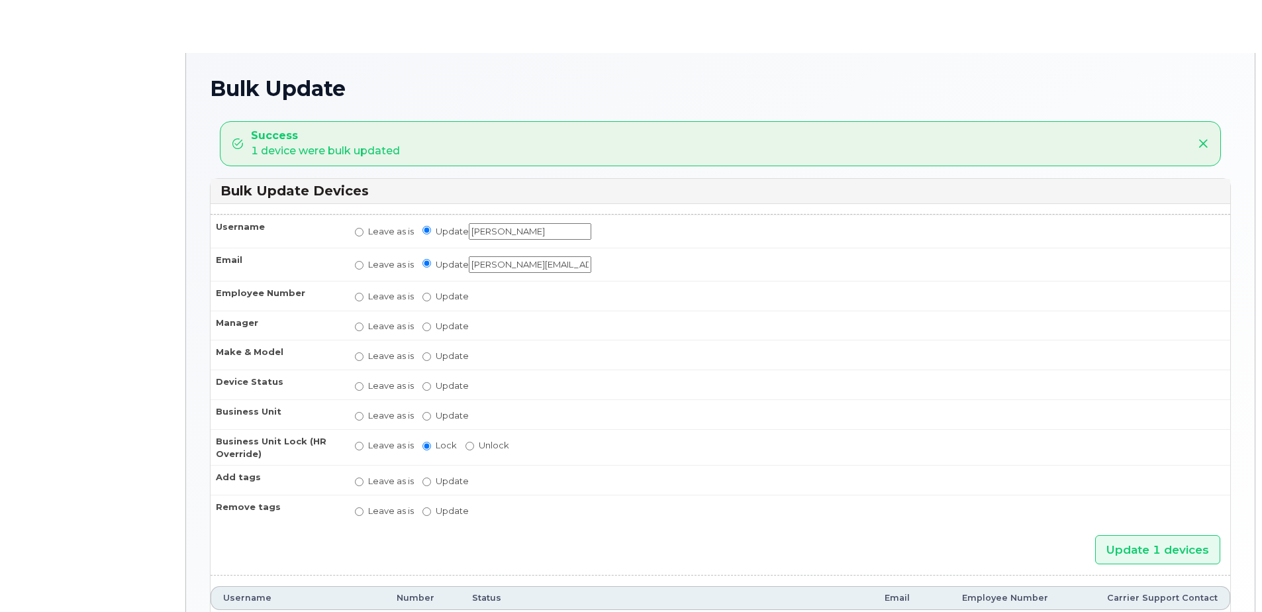
radio input "true"
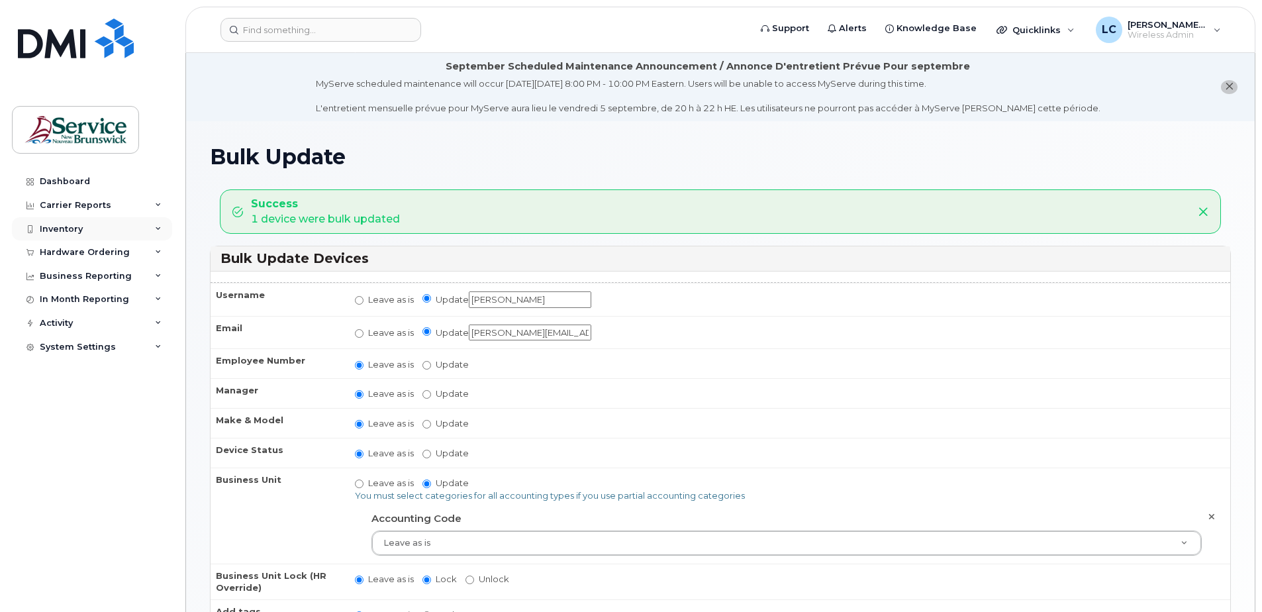
click at [99, 228] on div "Inventory" at bounding box center [92, 229] width 160 height 24
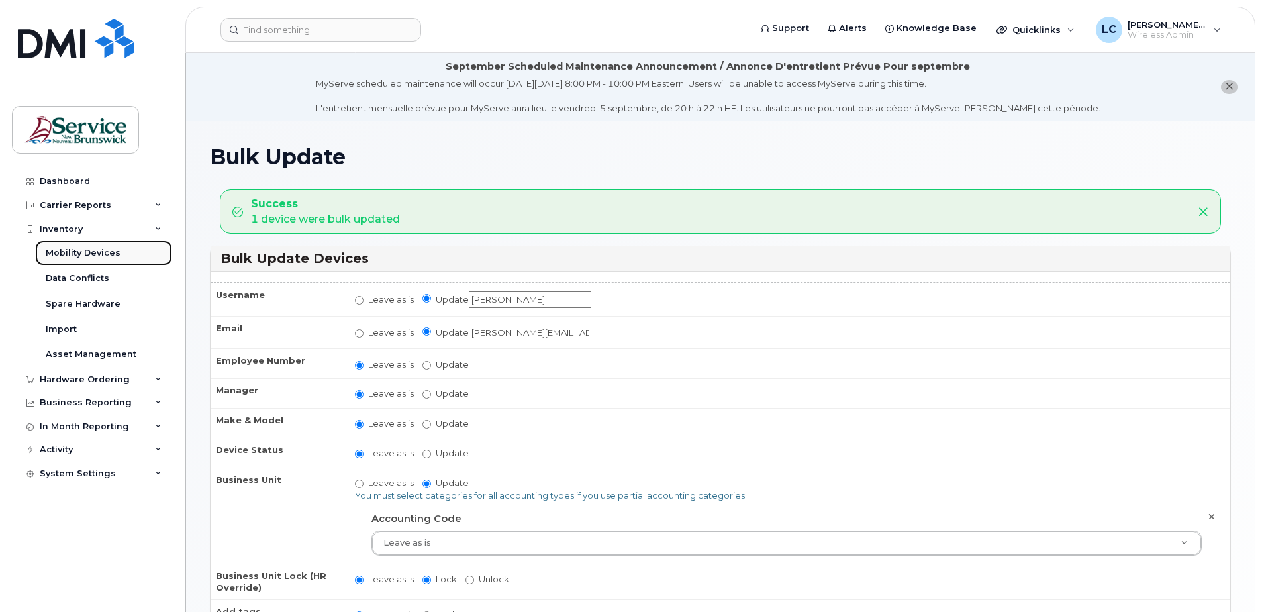
click at [119, 253] on link "Mobility Devices" at bounding box center [103, 252] width 137 height 25
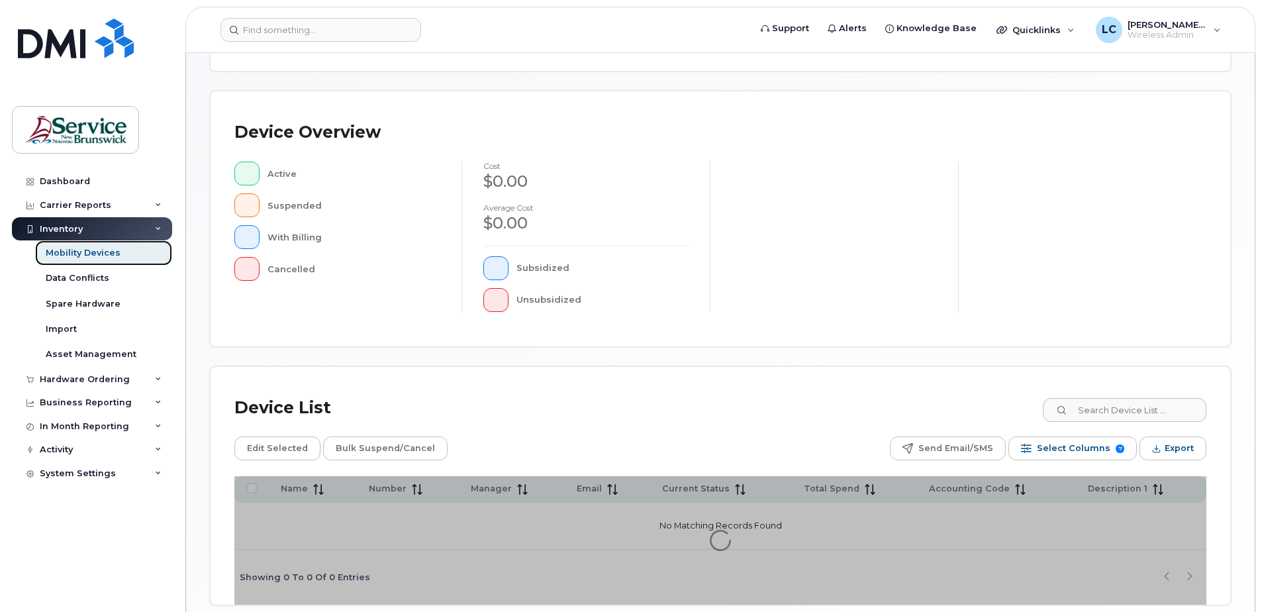
scroll to position [299, 0]
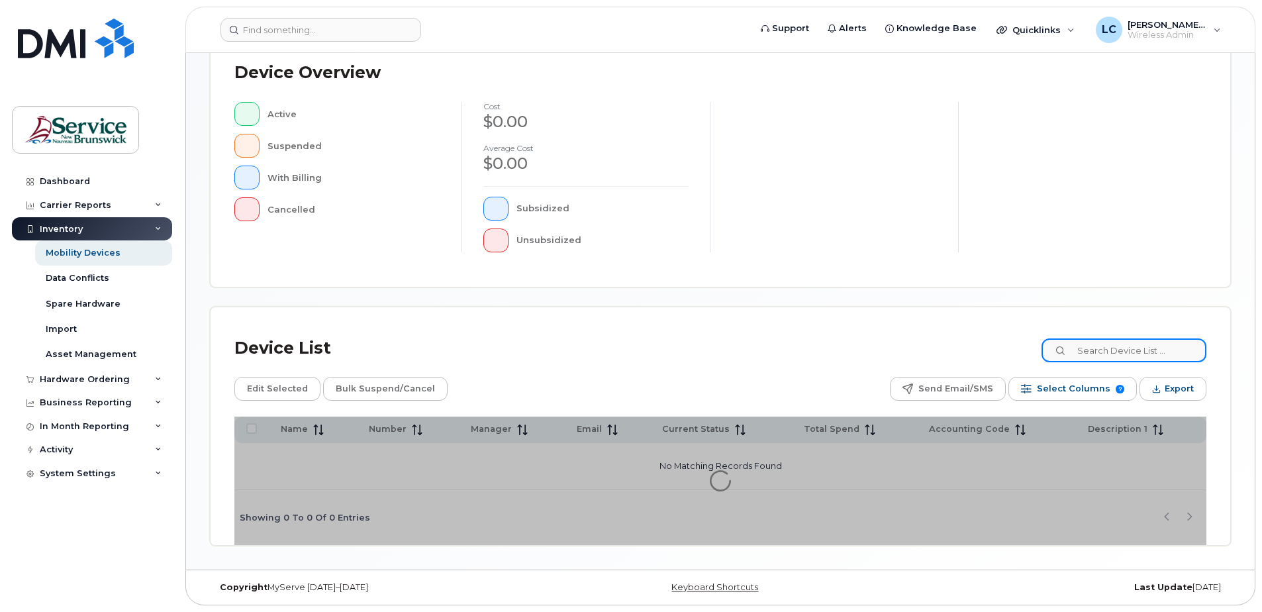
click at [1096, 351] on input at bounding box center [1124, 350] width 165 height 24
type input "morrison"
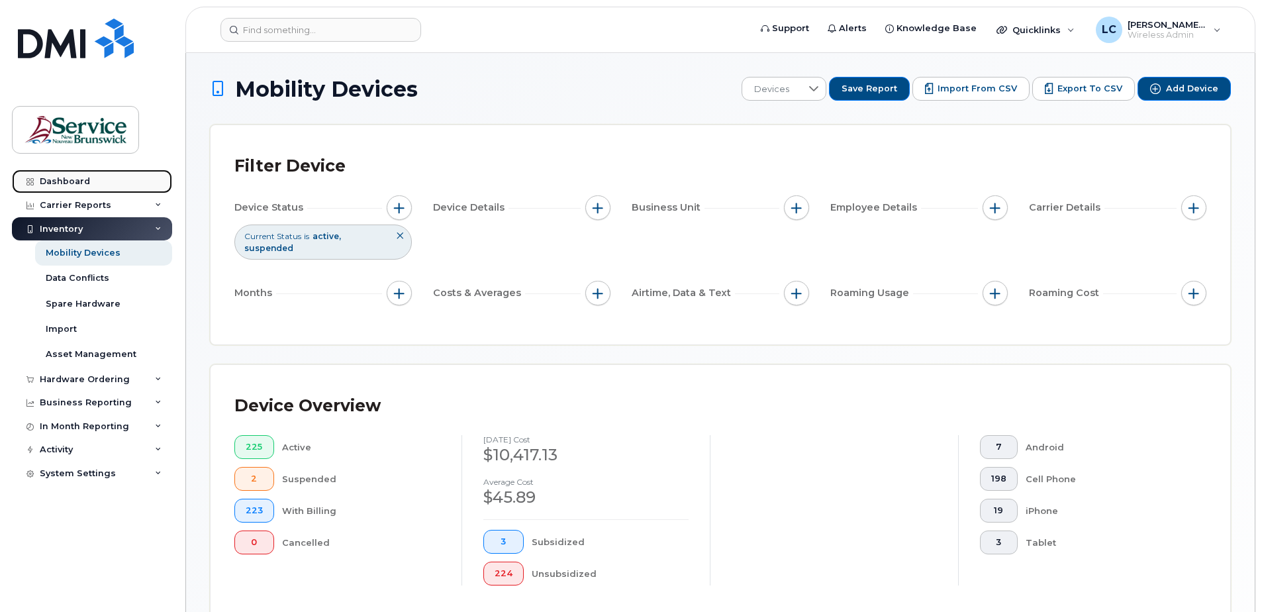
click at [82, 177] on div "Dashboard" at bounding box center [65, 181] width 50 height 11
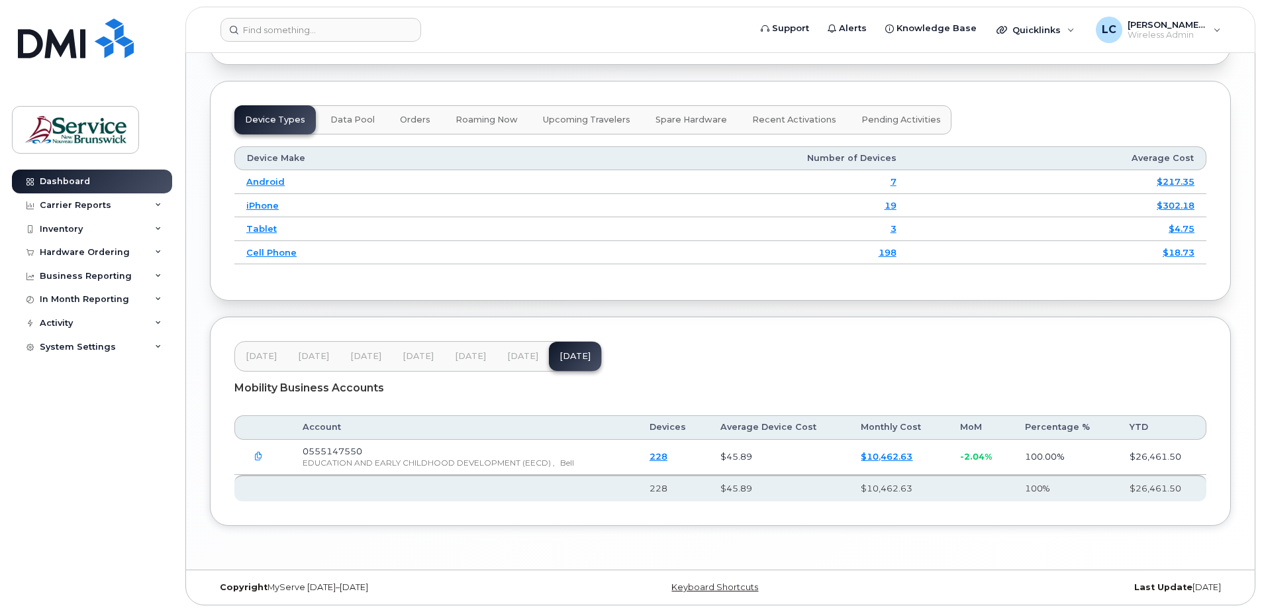
scroll to position [1630, 0]
drag, startPoint x: 376, startPoint y: 448, endPoint x: 296, endPoint y: 448, distance: 80.1
click at [296, 448] on td "0555147550 EDUCATION AND EARLY CHILDHOOD DEVELOPMENT (EECD) , Bell" at bounding box center [464, 457] width 347 height 35
copy span "0555147550"
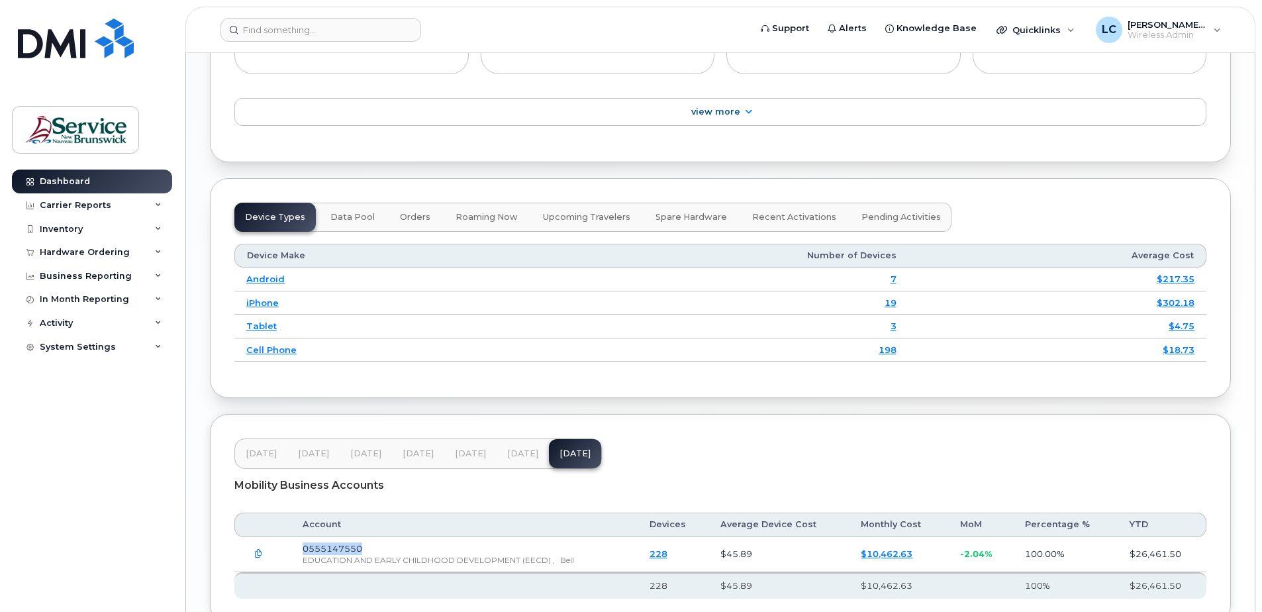
scroll to position [1564, 0]
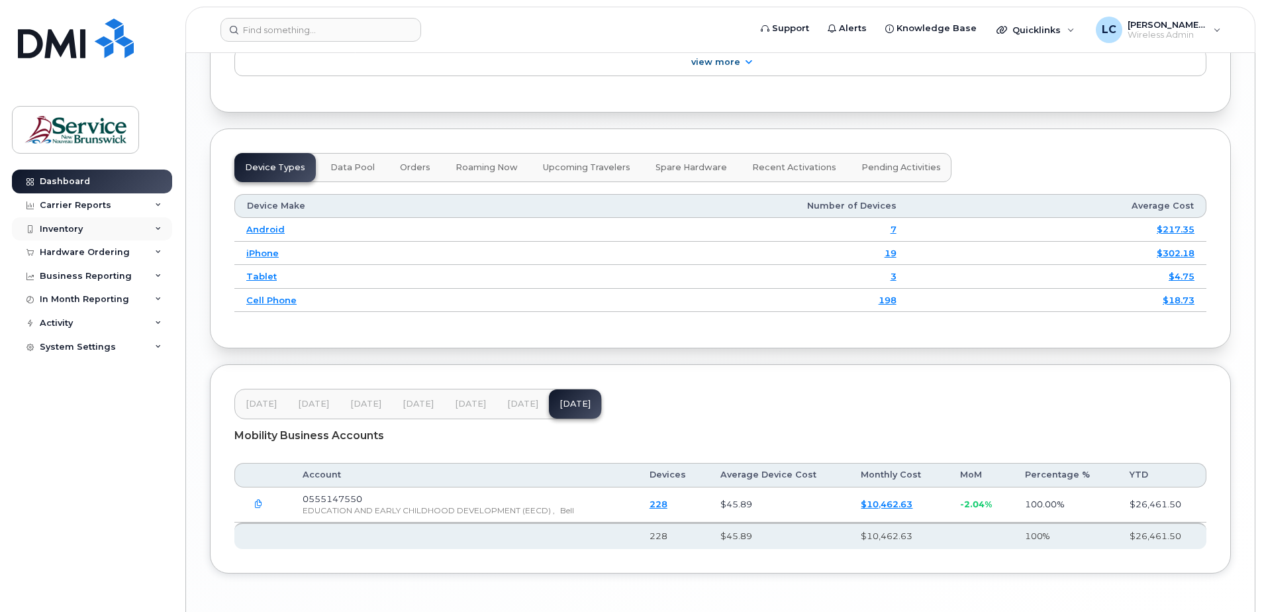
click at [153, 224] on div "Inventory" at bounding box center [92, 229] width 160 height 24
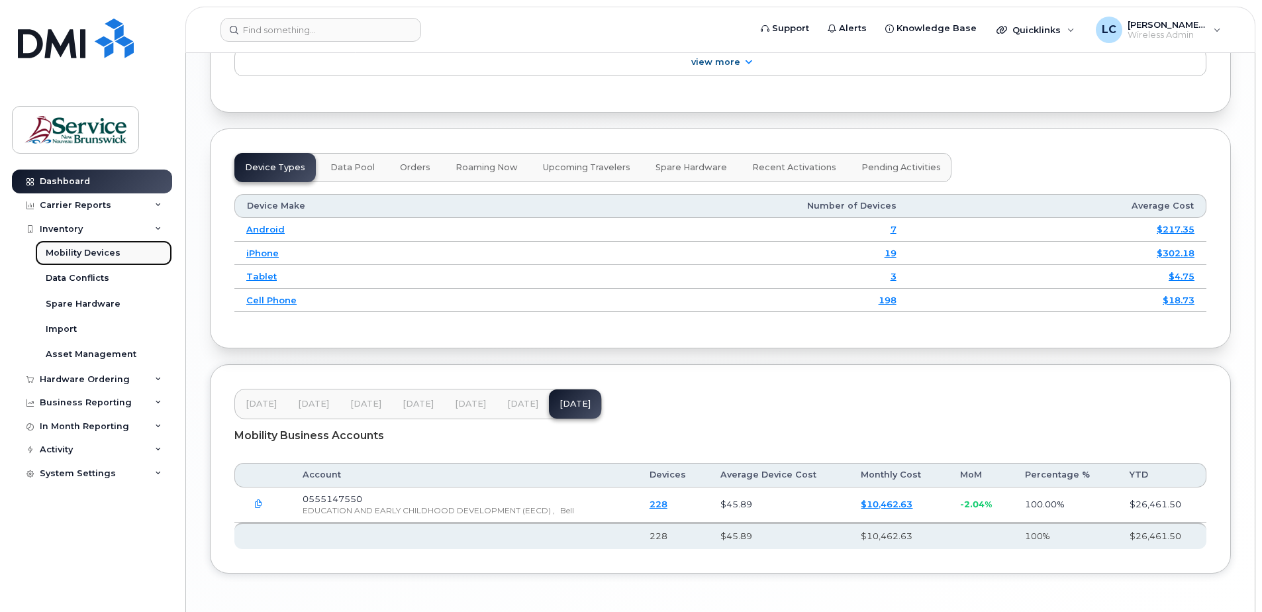
click at [133, 252] on link "Mobility Devices" at bounding box center [103, 252] width 137 height 25
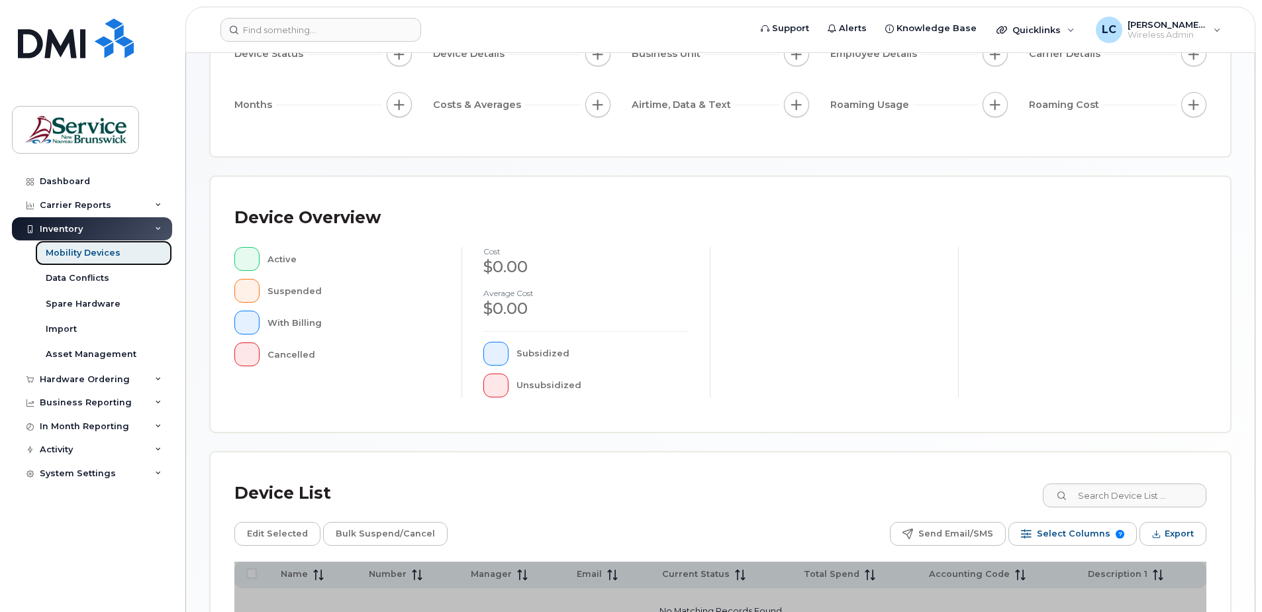
scroll to position [299, 0]
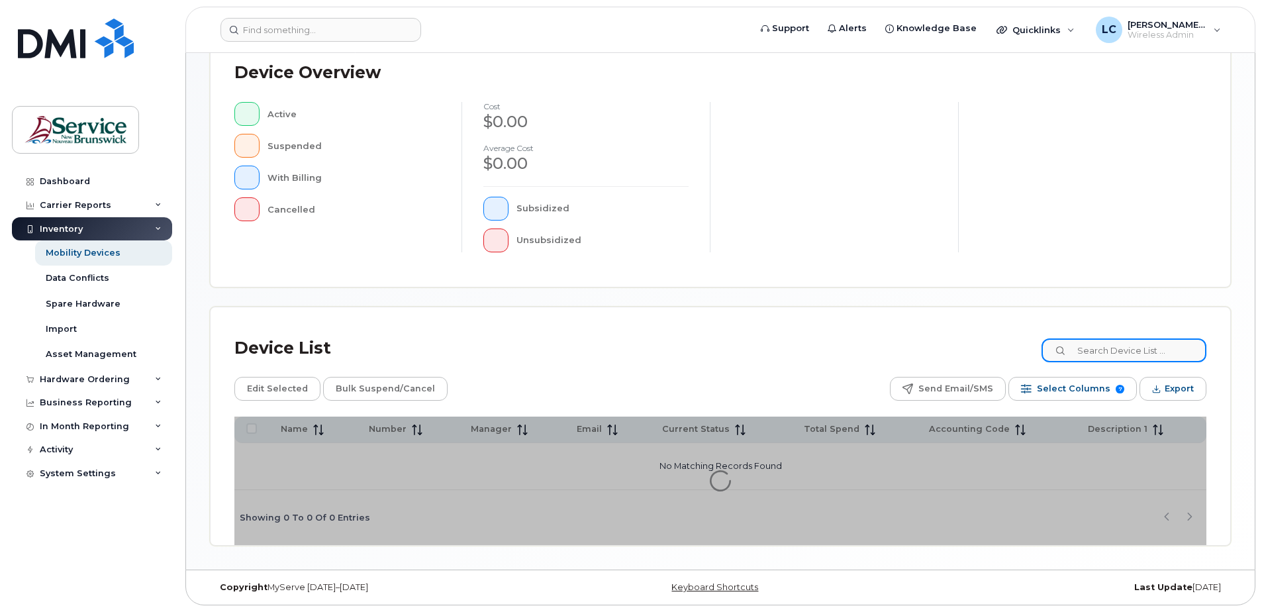
click at [1104, 355] on input at bounding box center [1124, 350] width 165 height 24
paste input "5062300165"
type input "5062300165"
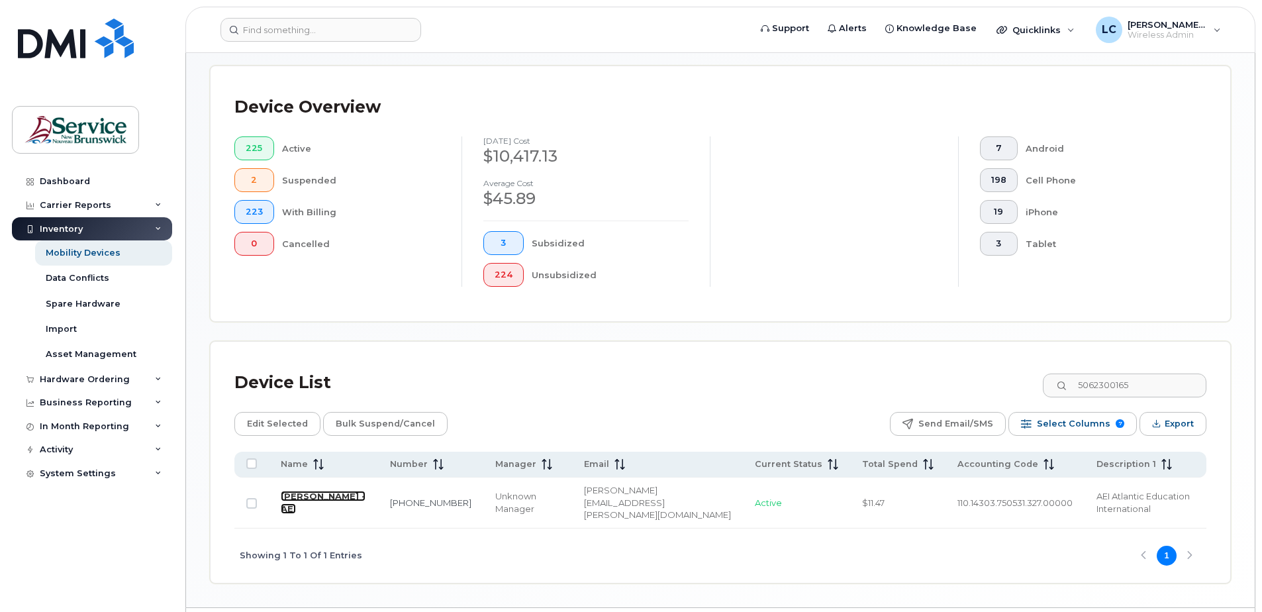
click at [341, 491] on link "[PERSON_NAME] - AEI" at bounding box center [323, 502] width 85 height 23
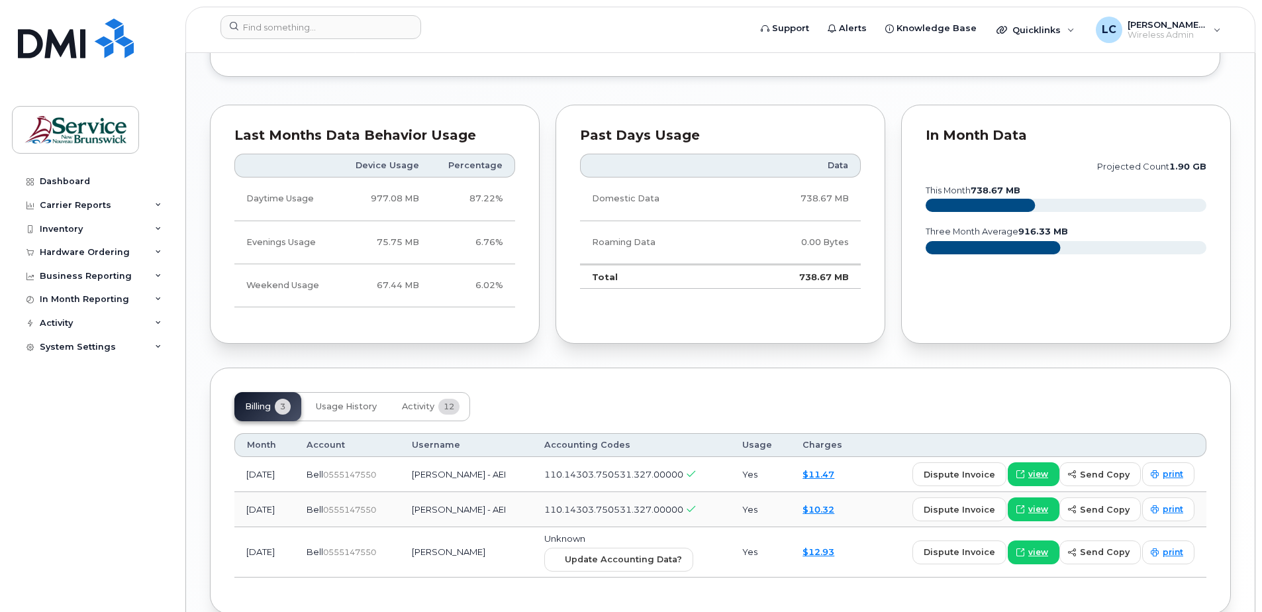
scroll to position [1097, 0]
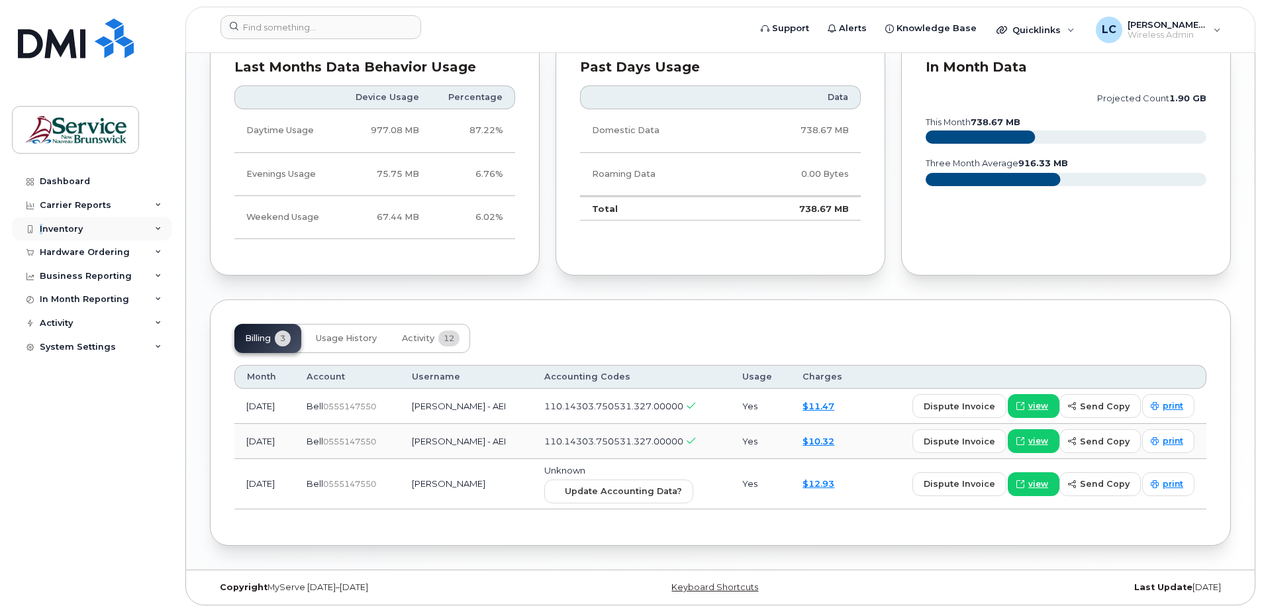
click at [42, 230] on div "Inventory" at bounding box center [61, 229] width 43 height 11
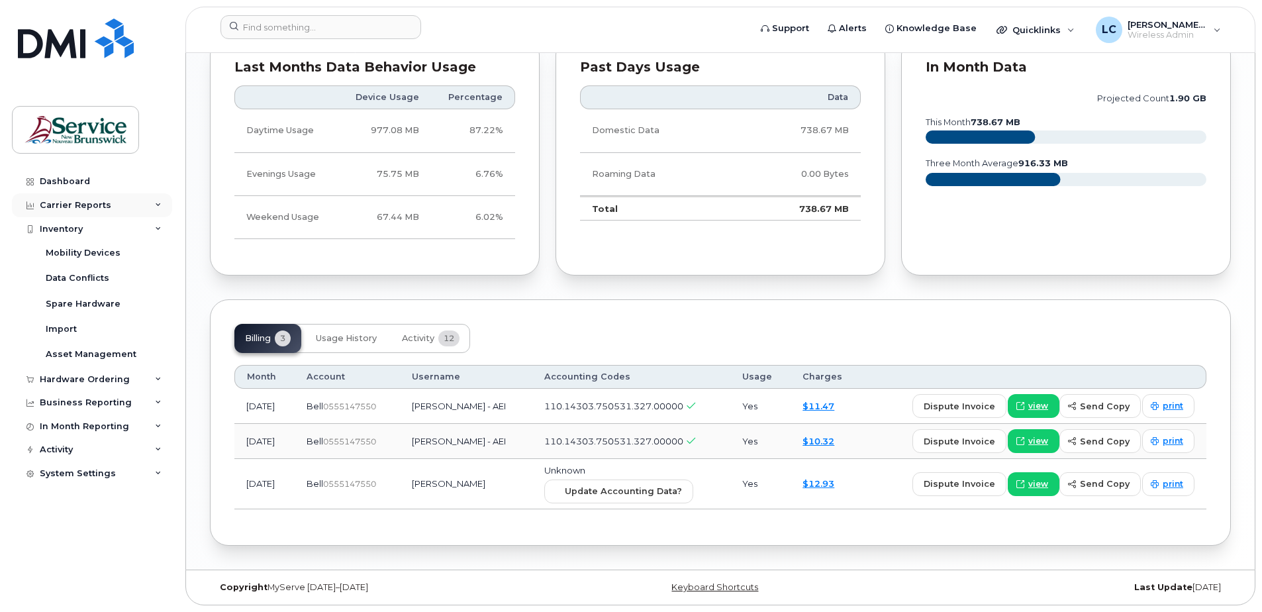
click at [114, 205] on div "Carrier Reports" at bounding box center [92, 205] width 160 height 24
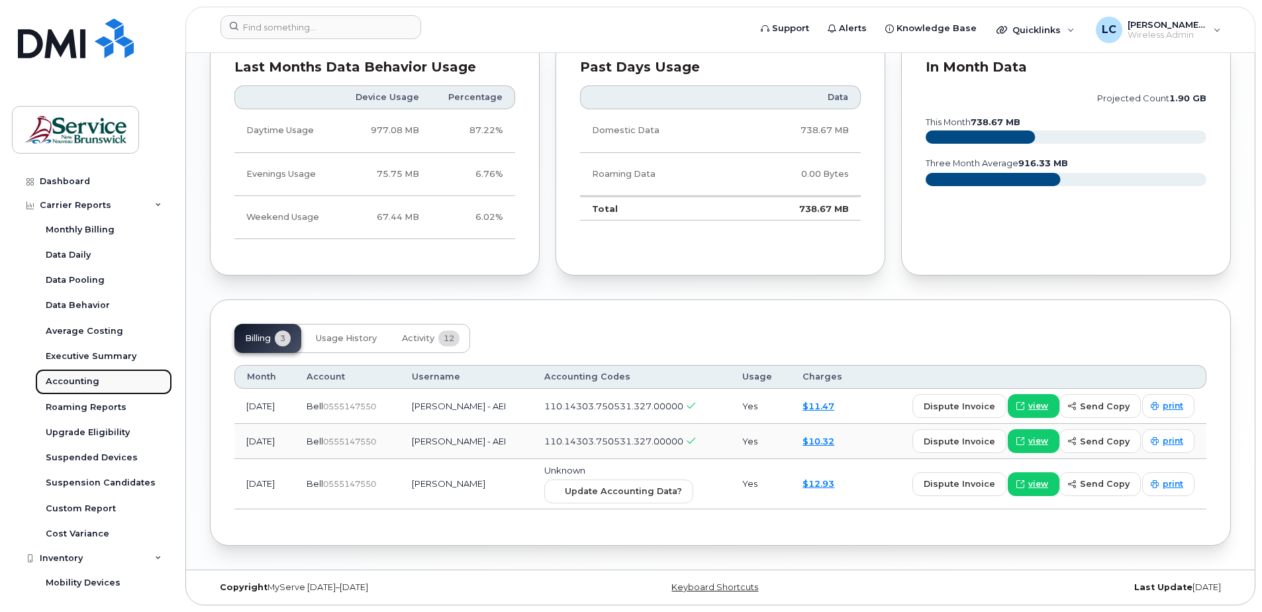
click at [76, 375] on link "Accounting" at bounding box center [103, 381] width 137 height 25
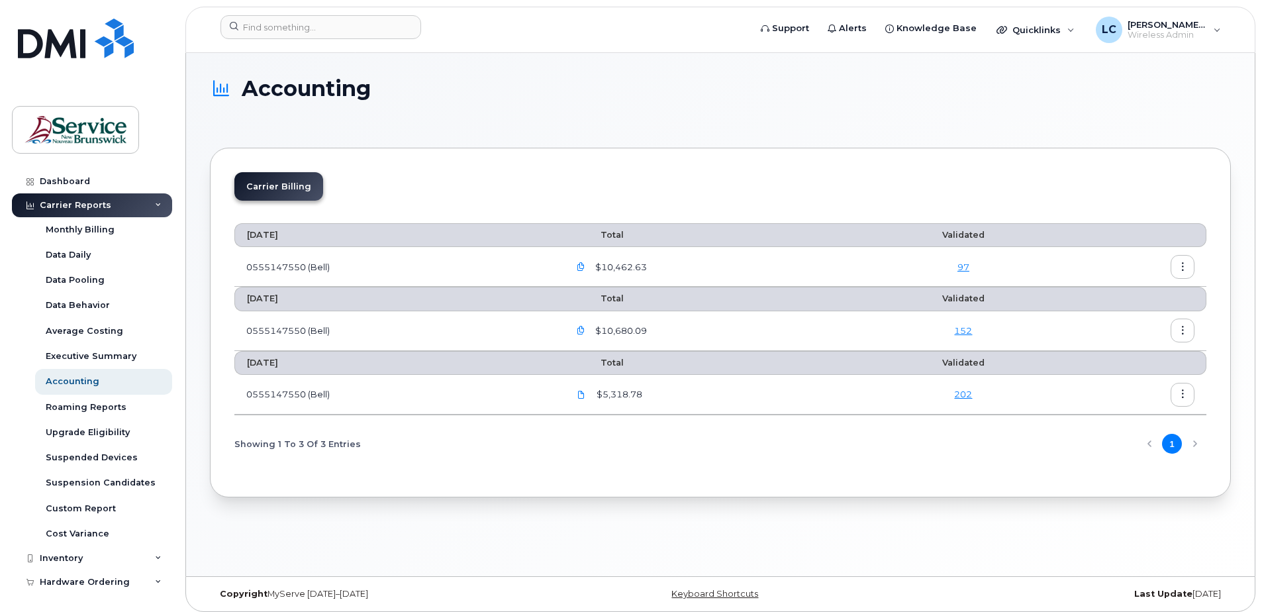
click at [583, 266] on icon "button" at bounding box center [581, 267] width 9 height 9
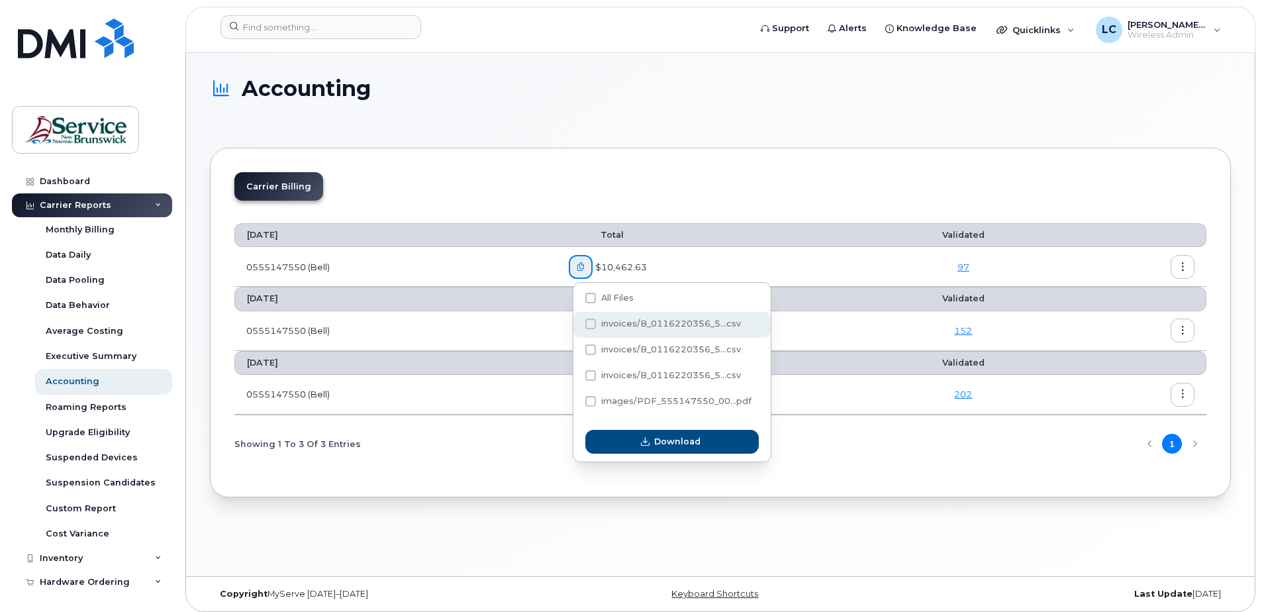
click at [594, 322] on span at bounding box center [590, 324] width 11 height 11
click at [576, 322] on input "invoices/B_0116220356_5...csv" at bounding box center [572, 324] width 7 height 7
checkbox input "true"
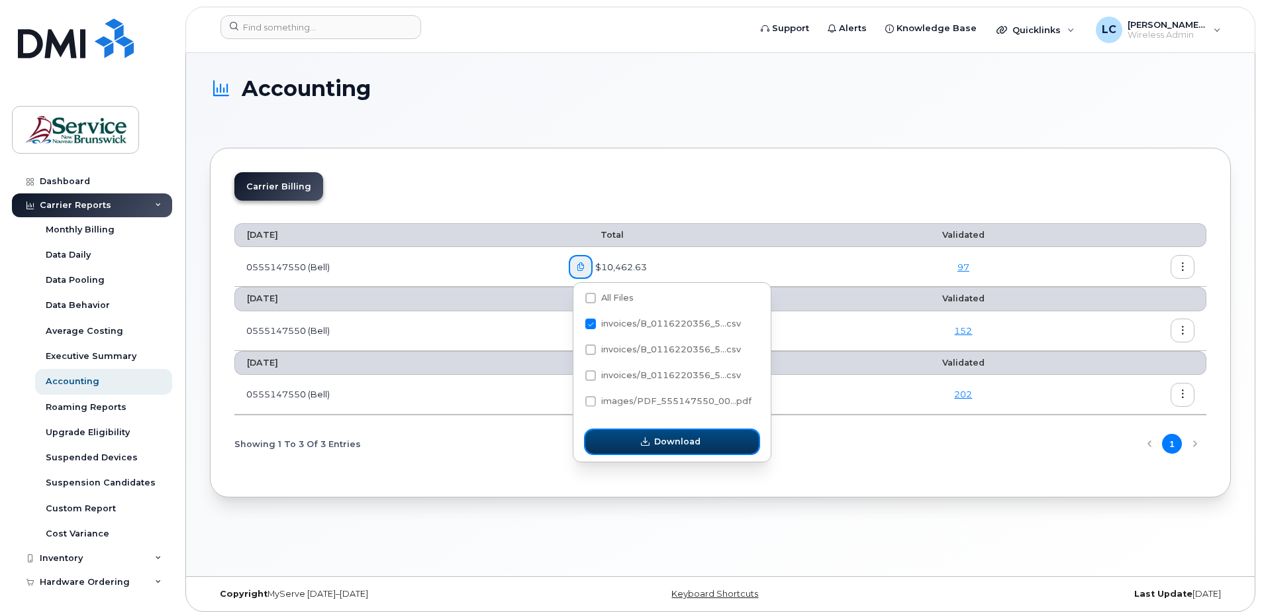
click at [642, 443] on icon "button" at bounding box center [645, 442] width 9 height 9
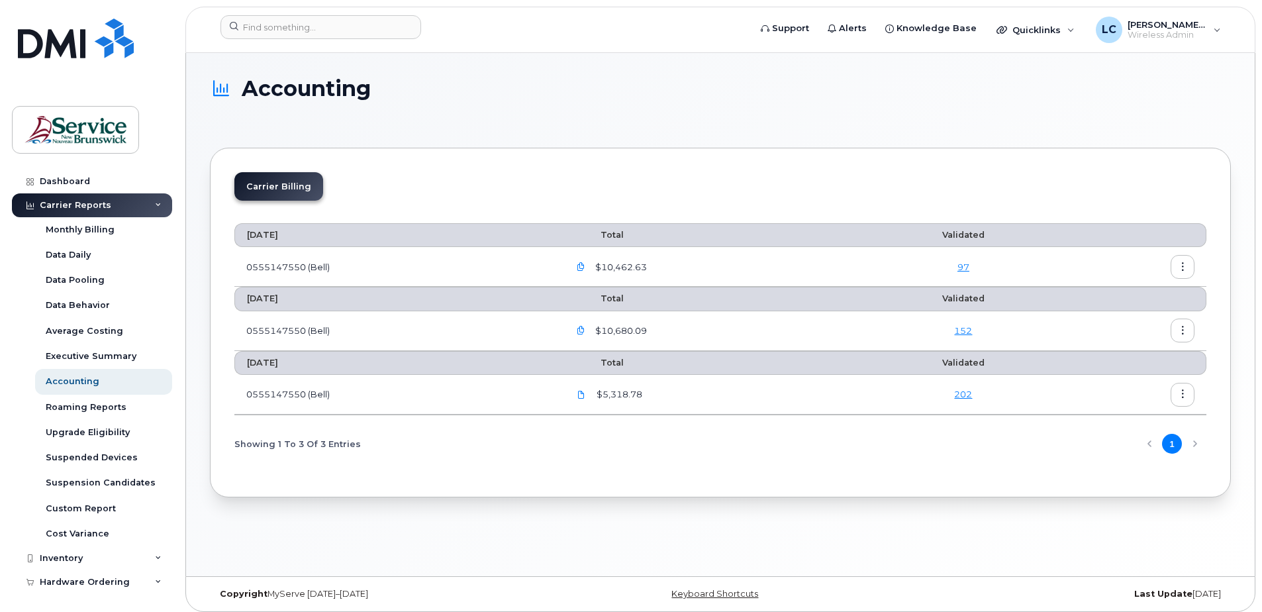
click at [585, 264] on icon "button" at bounding box center [581, 267] width 9 height 9
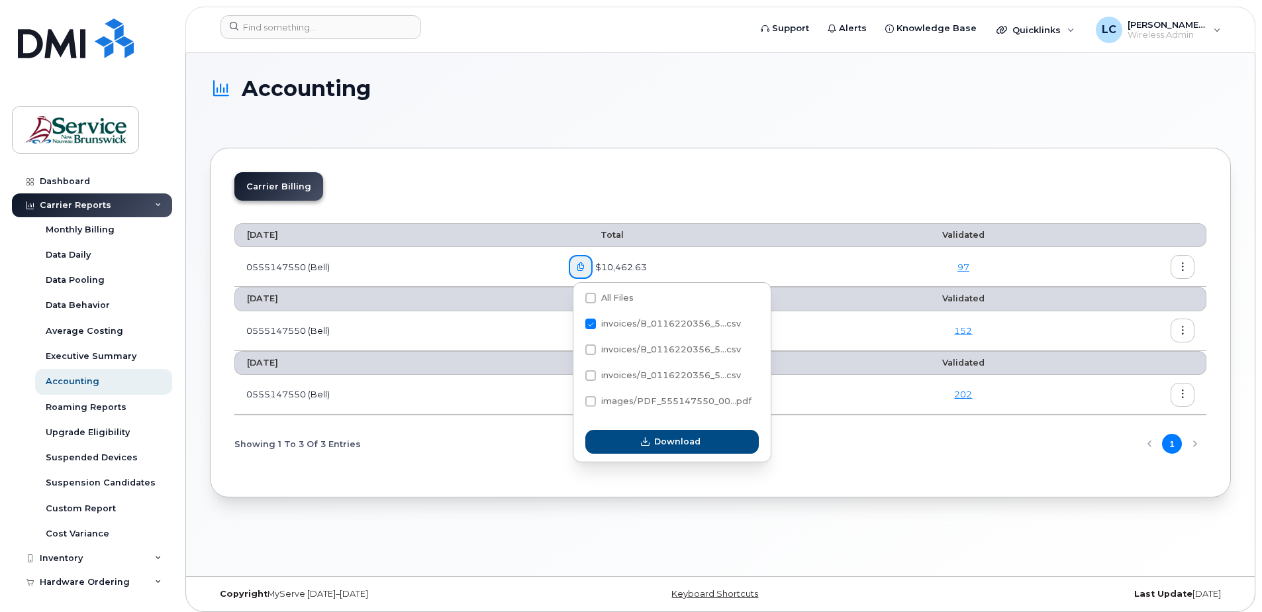
click at [631, 265] on span "$10,462.63" at bounding box center [620, 267] width 54 height 13
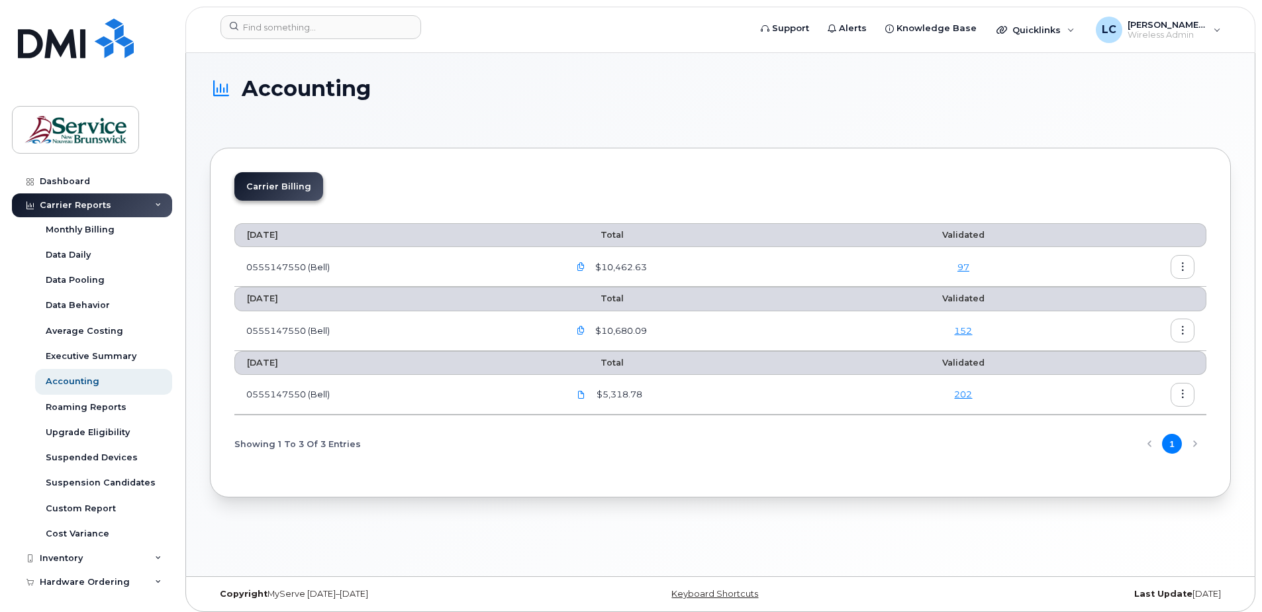
click at [1181, 264] on icon "button" at bounding box center [1183, 267] width 9 height 9
click at [1122, 320] on span "Download" at bounding box center [1123, 321] width 52 height 12
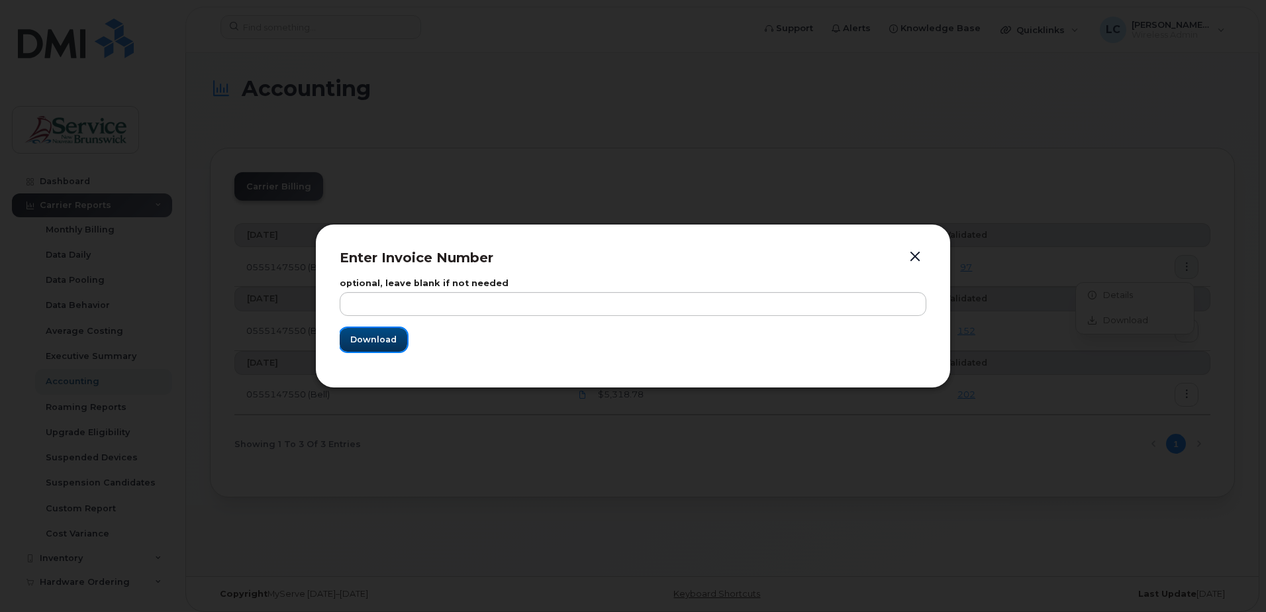
click at [383, 341] on span "Download" at bounding box center [373, 339] width 46 height 13
